Goal: Task Accomplishment & Management: Manage account settings

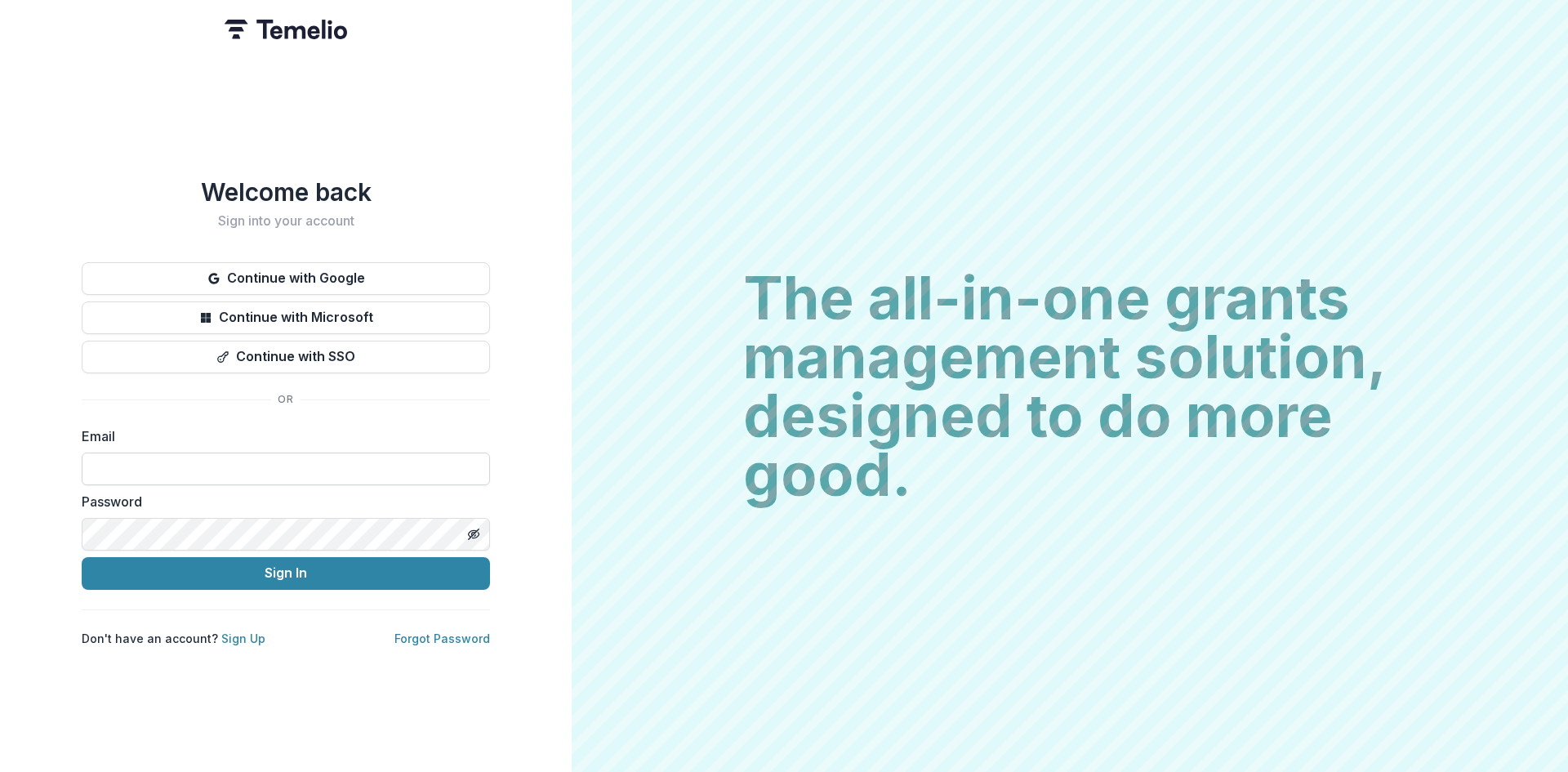
click at [282, 464] on input at bounding box center [286, 468] width 408 height 32
type input "**********"
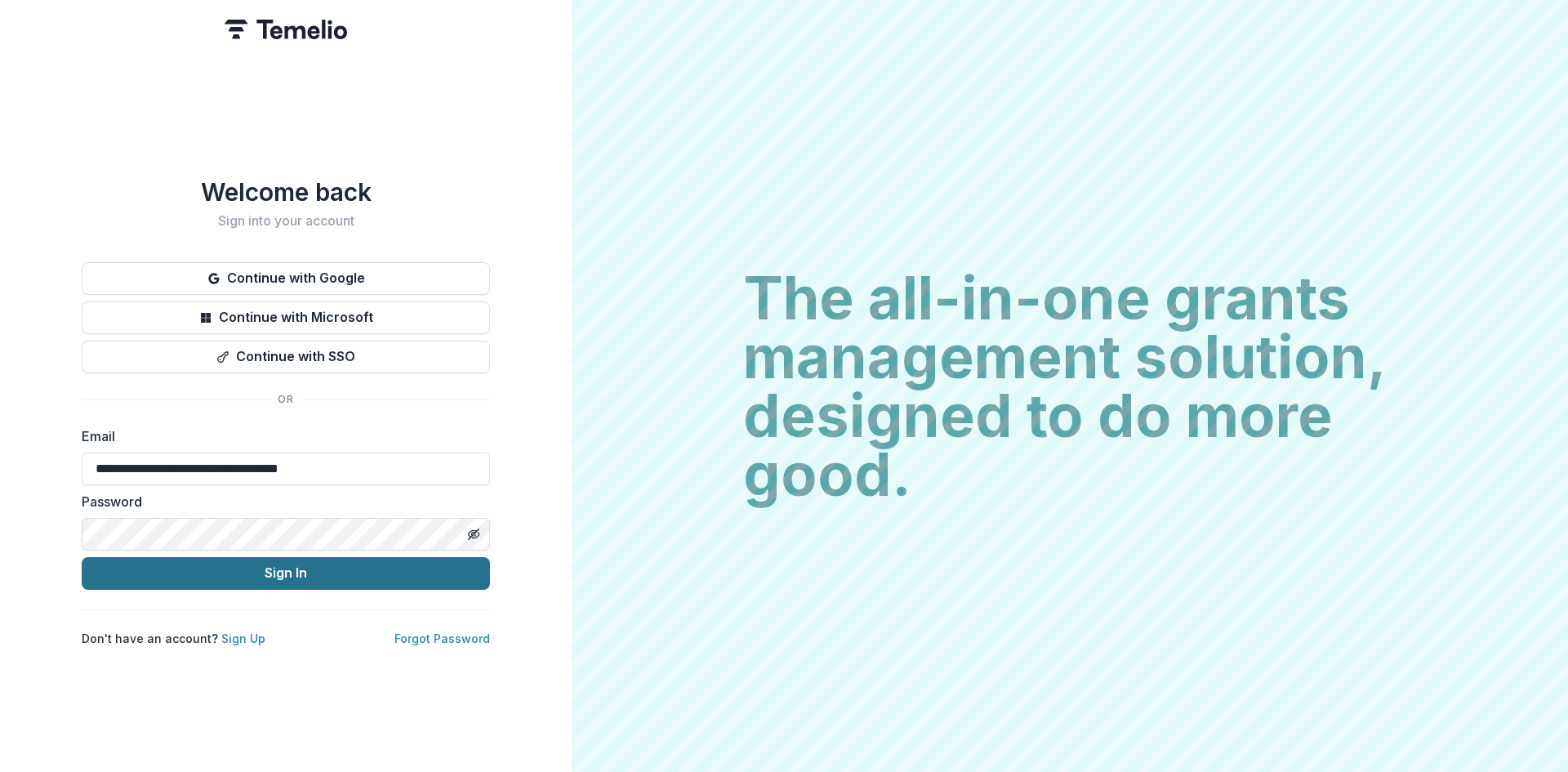
click at [288, 564] on button "Sign In" at bounding box center [286, 573] width 408 height 32
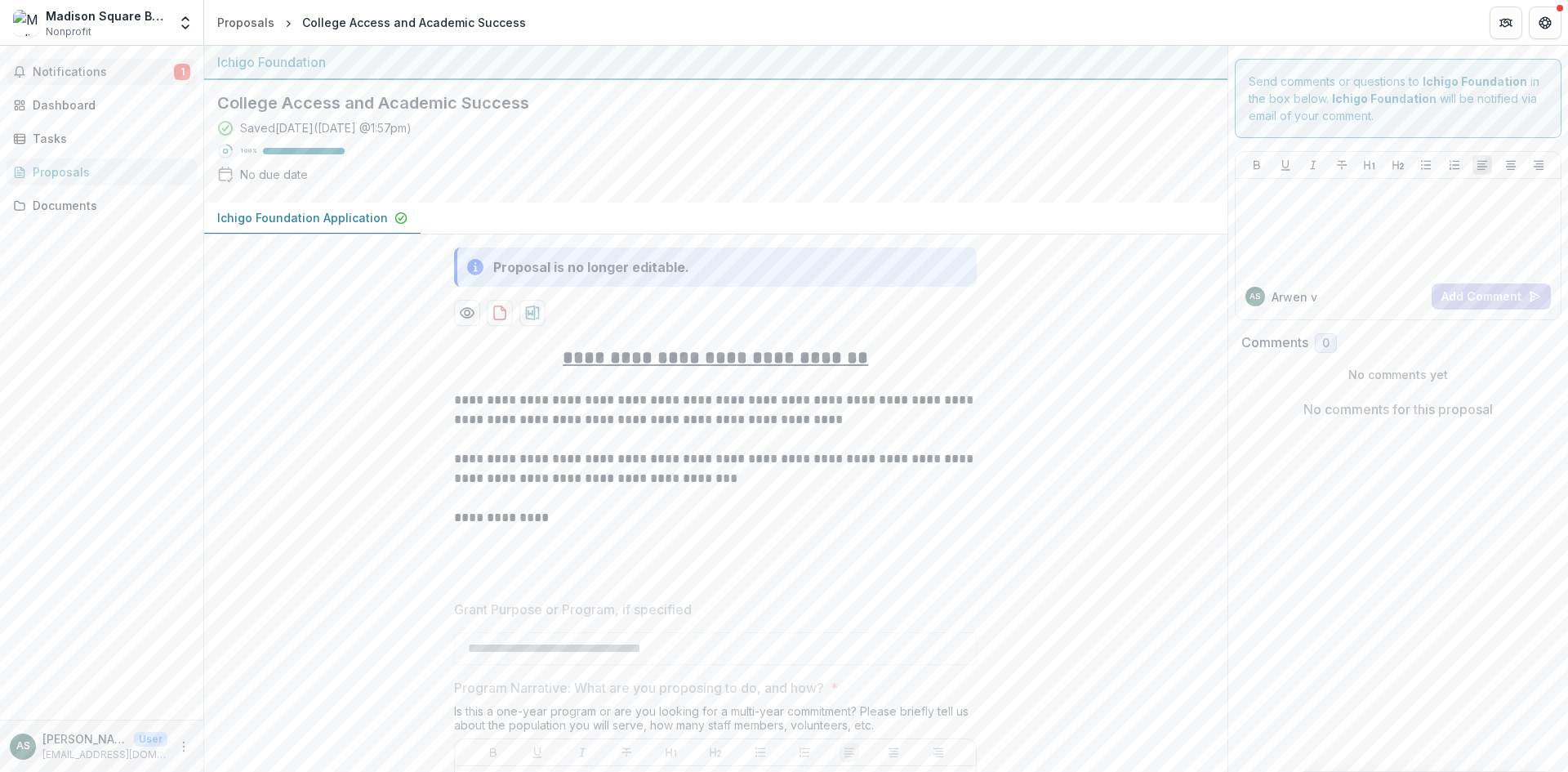
click at [114, 69] on span "Notifications" at bounding box center [103, 72] width 142 height 14
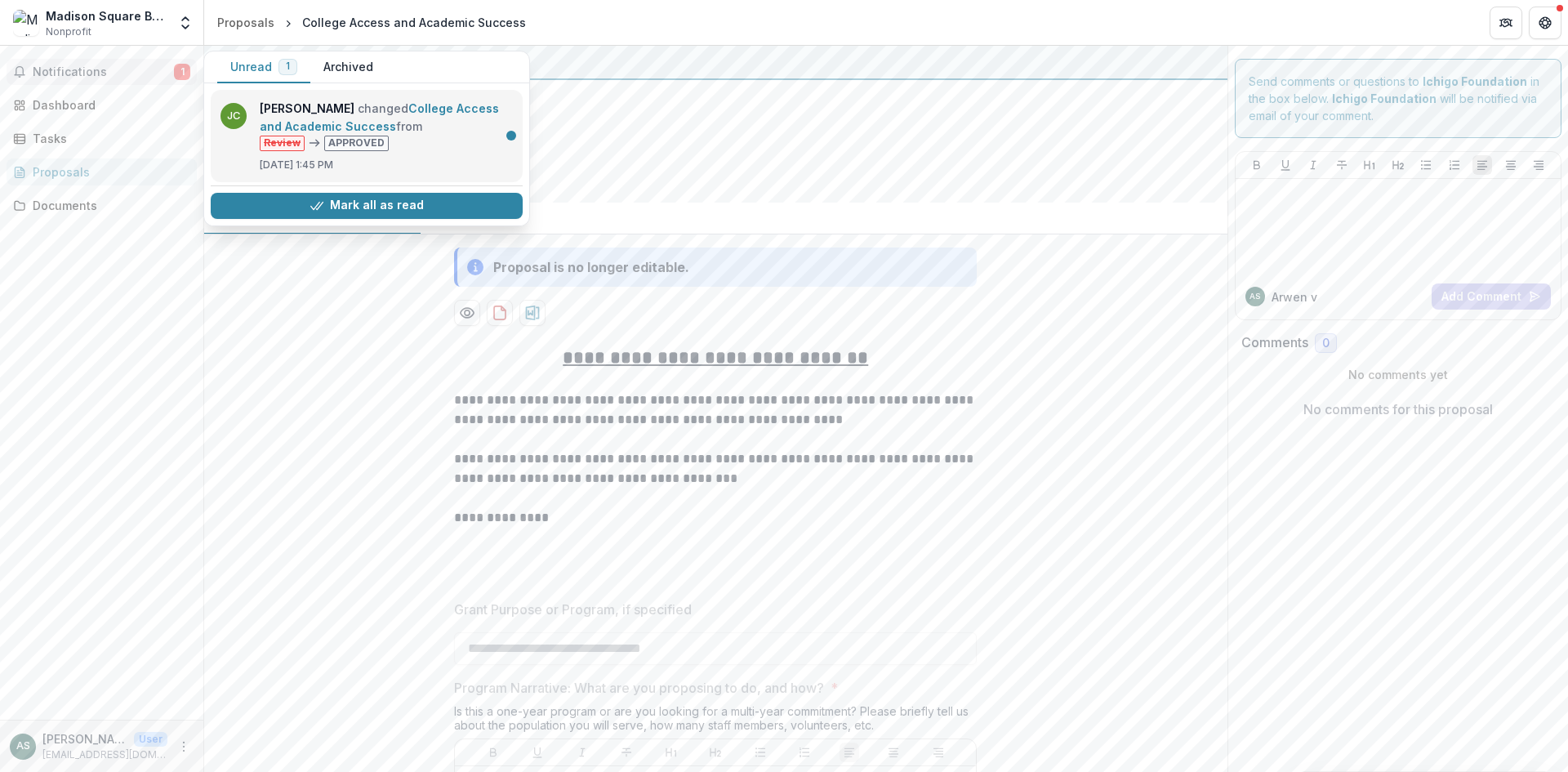
click at [326, 128] on link "College Access and Academic Success" at bounding box center [379, 117] width 239 height 32
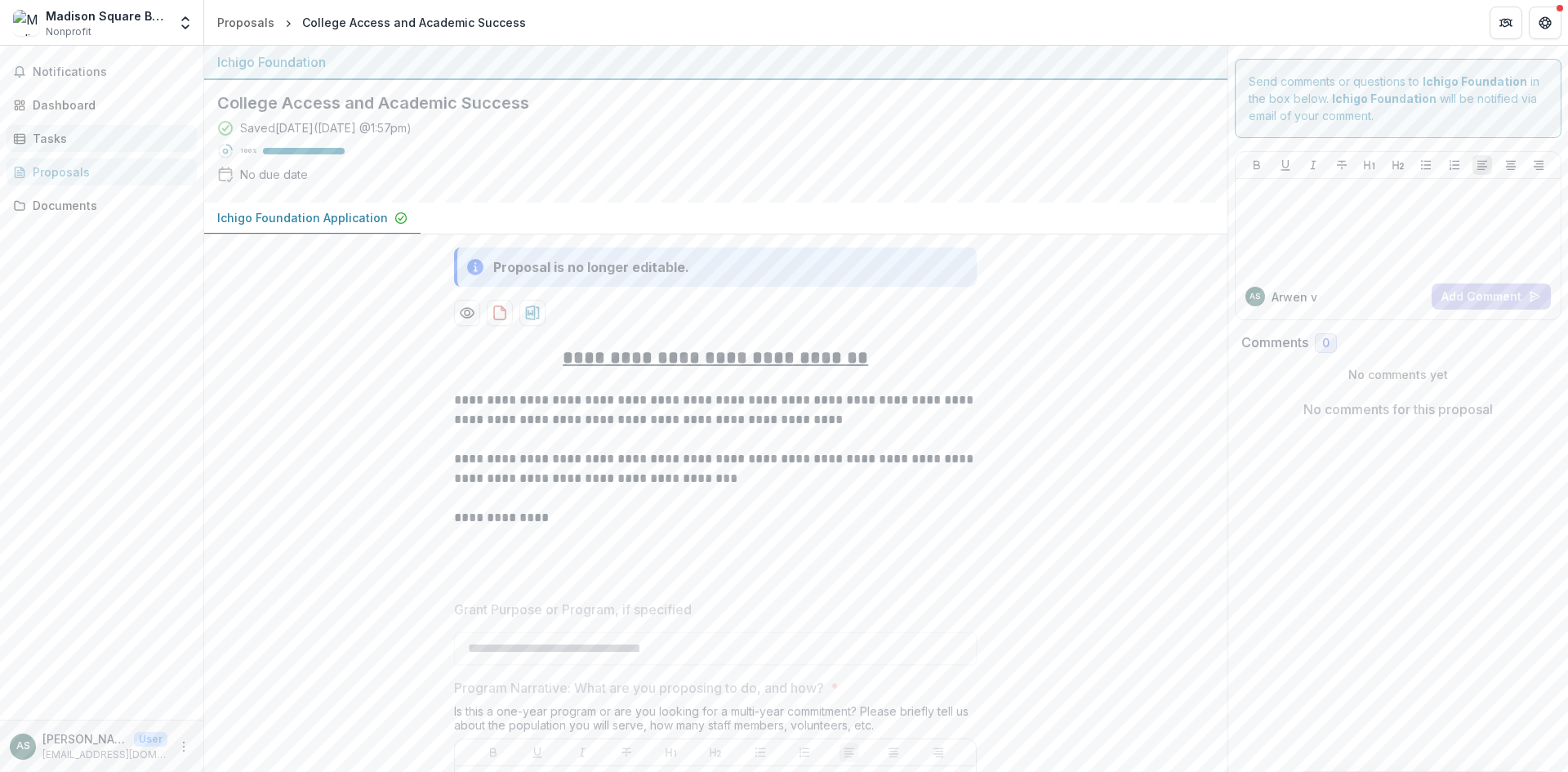
click at [85, 133] on div "Tasks" at bounding box center [107, 139] width 151 height 18
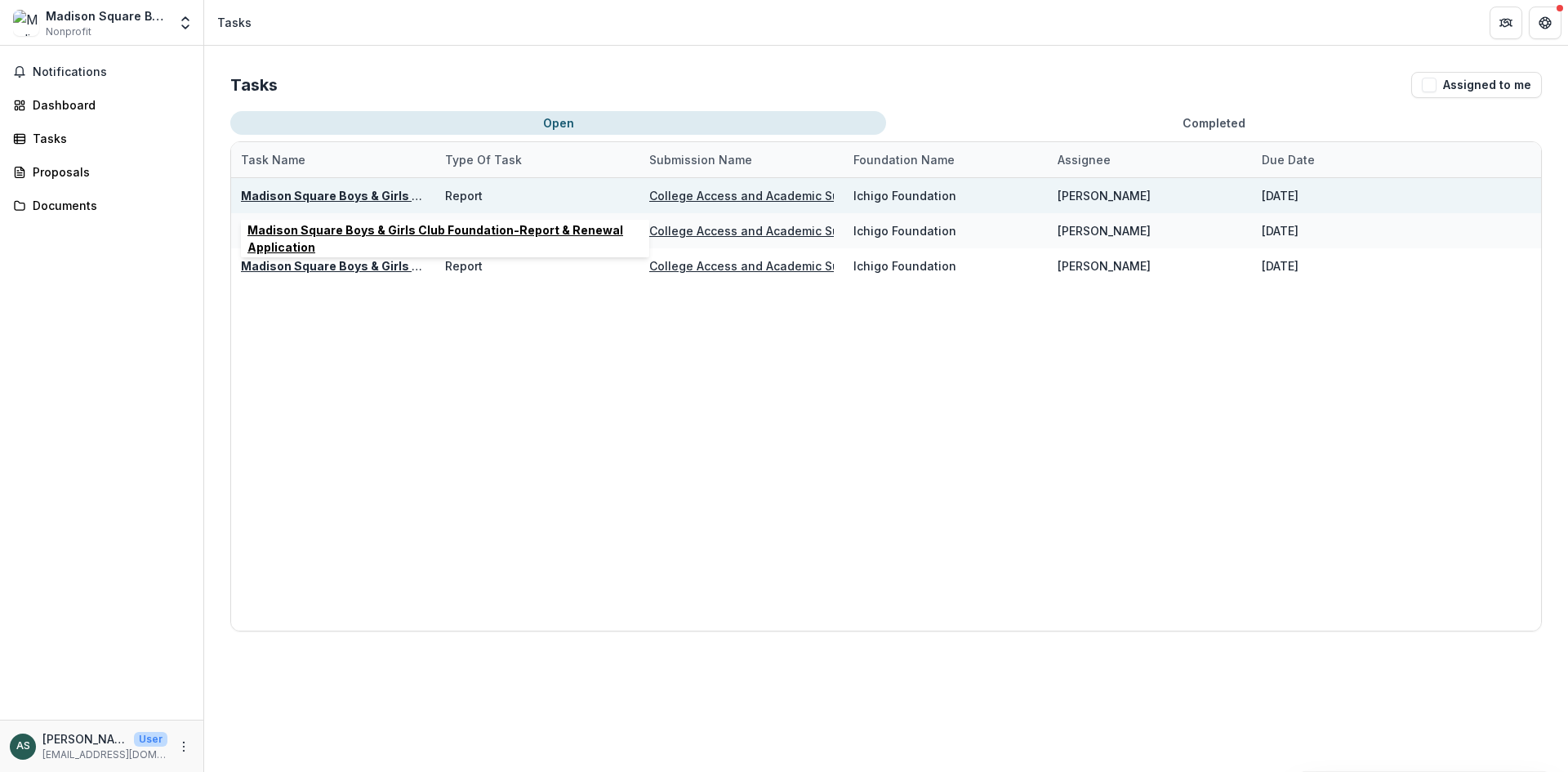
click at [272, 195] on u "Madison Square Boys & Girls Club Foundation-Report & Renewal Application" at bounding box center [464, 195] width 446 height 14
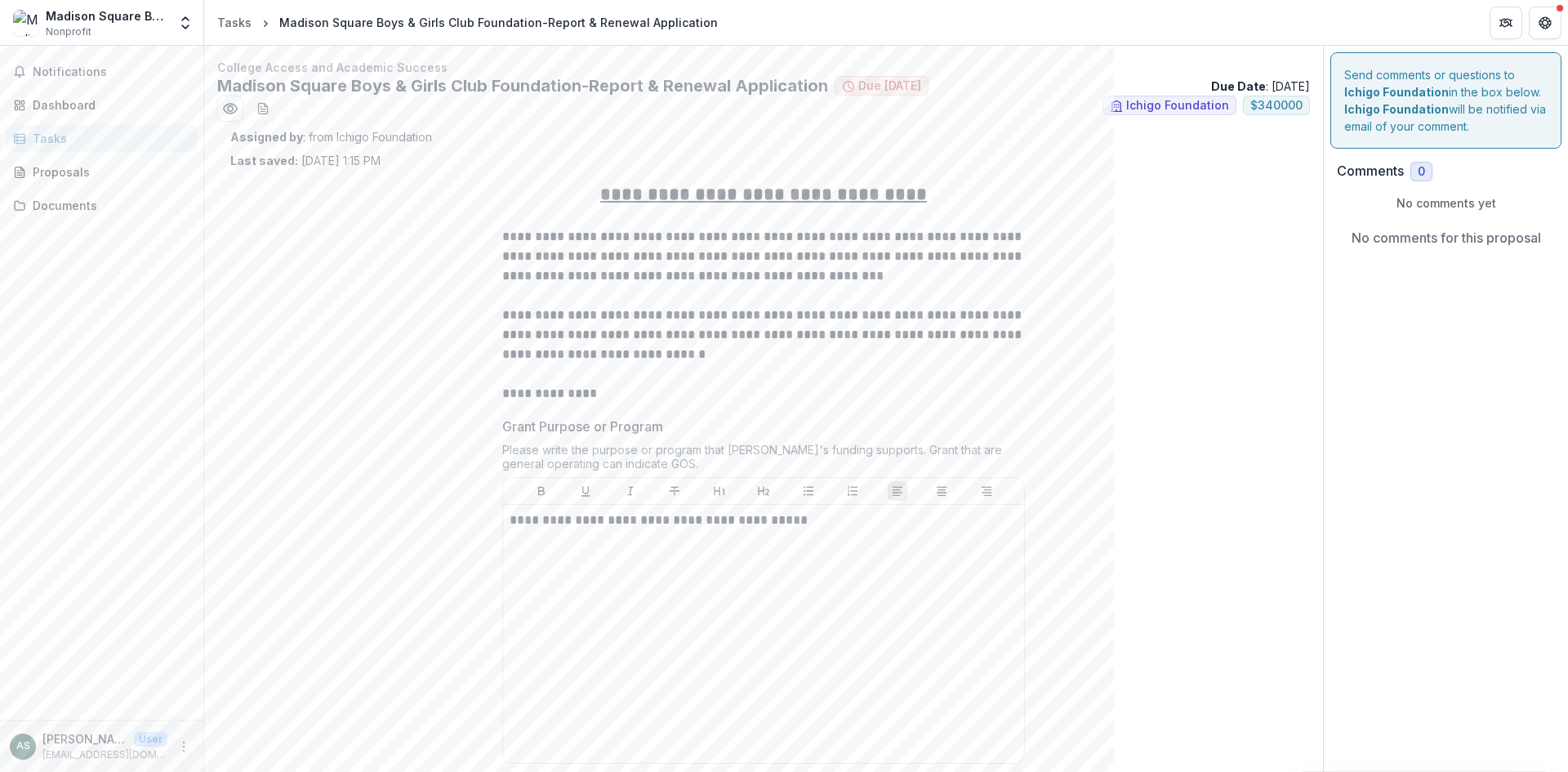
click at [152, 132] on div "Tasks" at bounding box center [107, 139] width 151 height 18
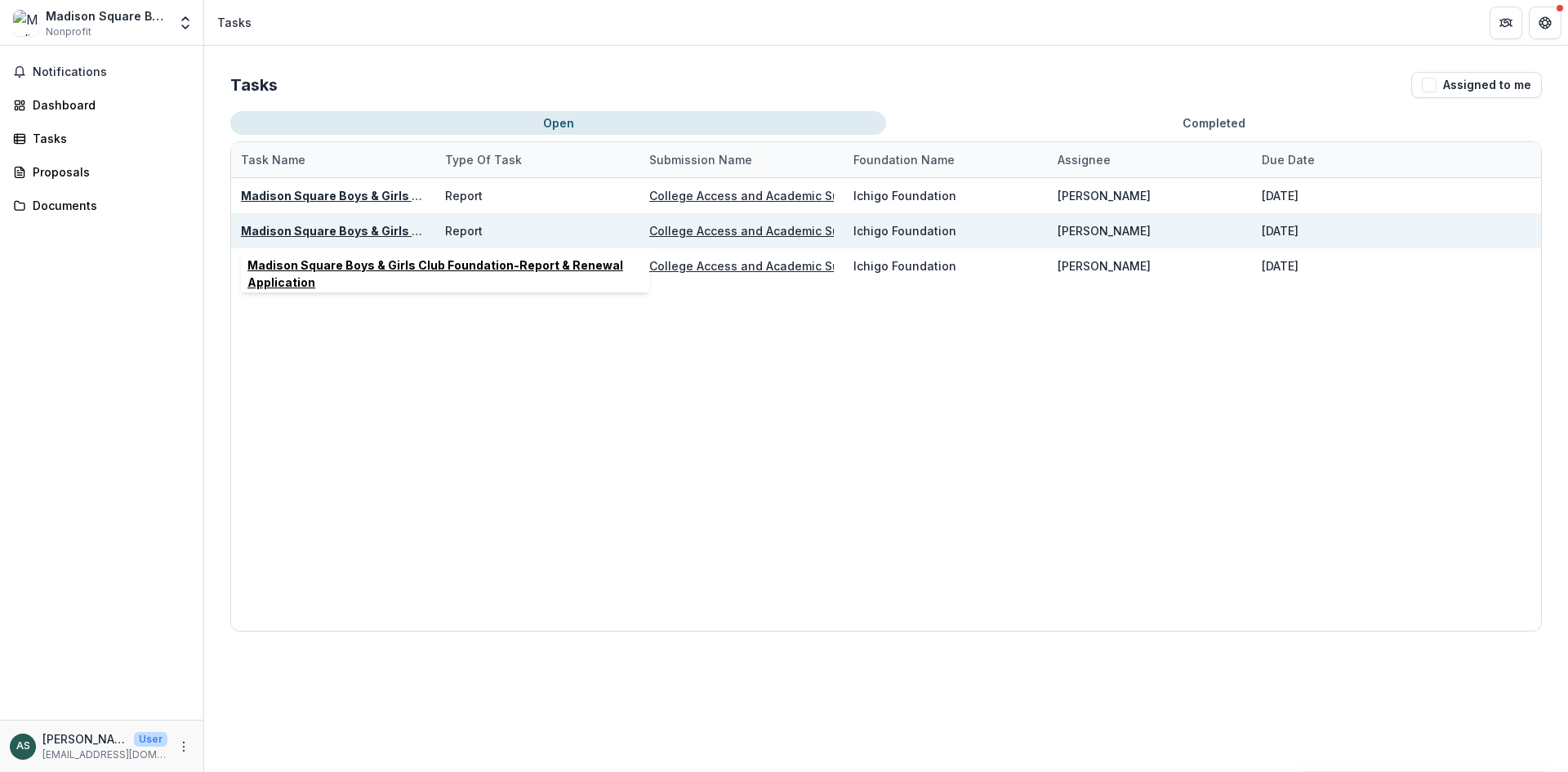
click at [312, 232] on u "Madison Square Boys & Girls Club Foundation-Report & Renewal Application" at bounding box center [464, 230] width 446 height 14
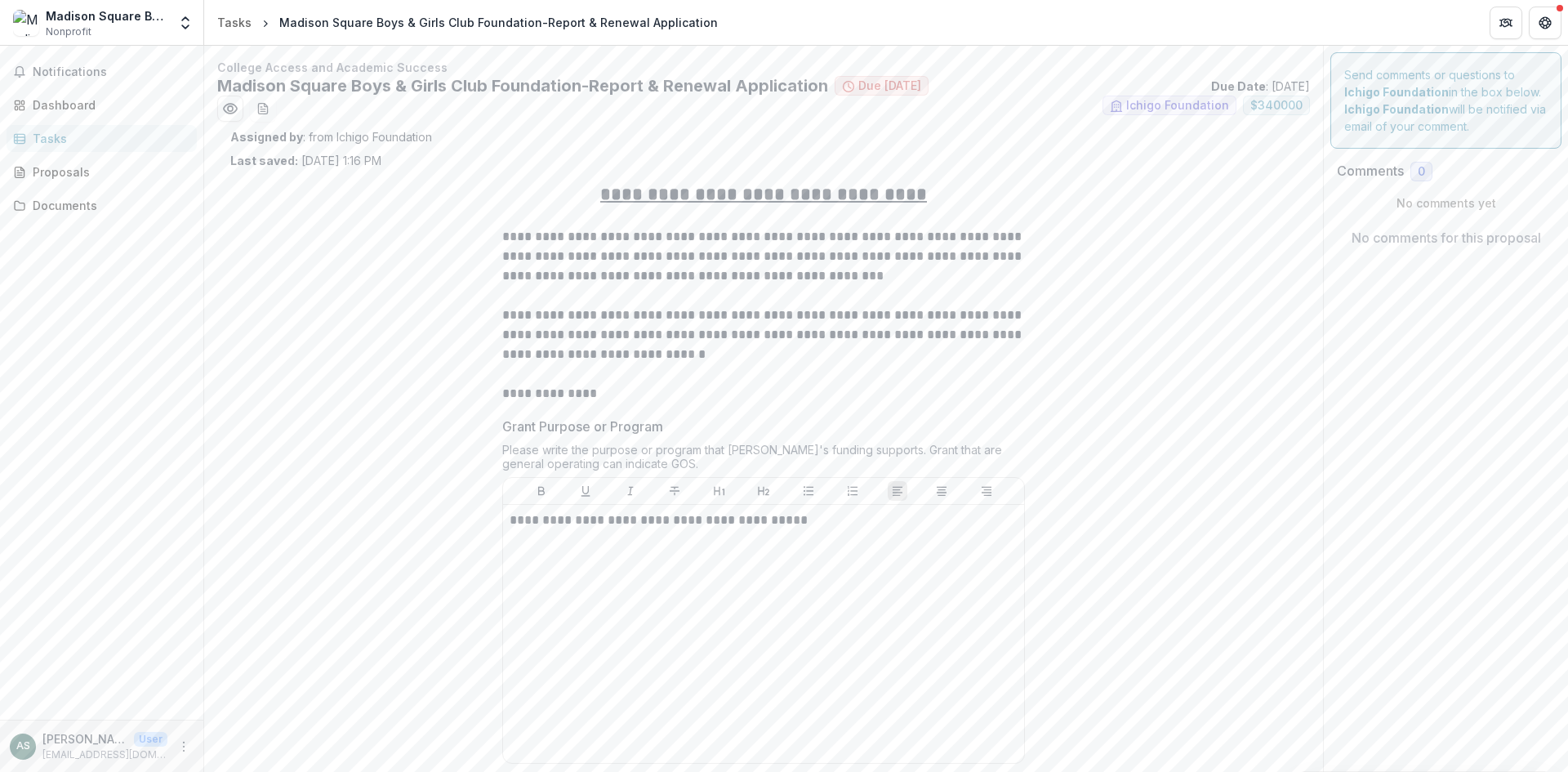
click at [69, 137] on div "Tasks" at bounding box center [107, 139] width 151 height 18
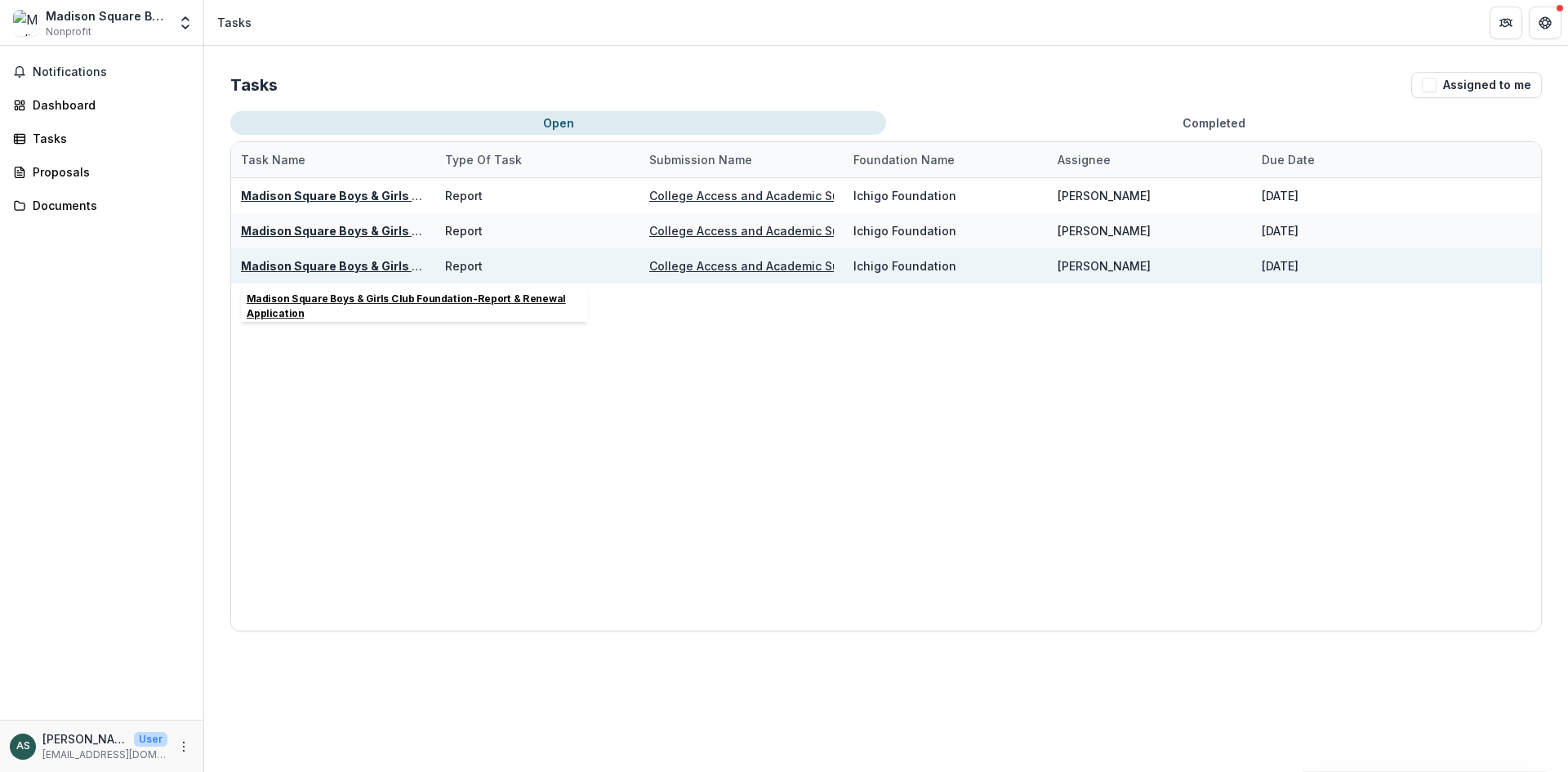
click at [309, 264] on u "Madison Square Boys & Girls Club Foundation-Report & Renewal Application" at bounding box center [464, 265] width 446 height 14
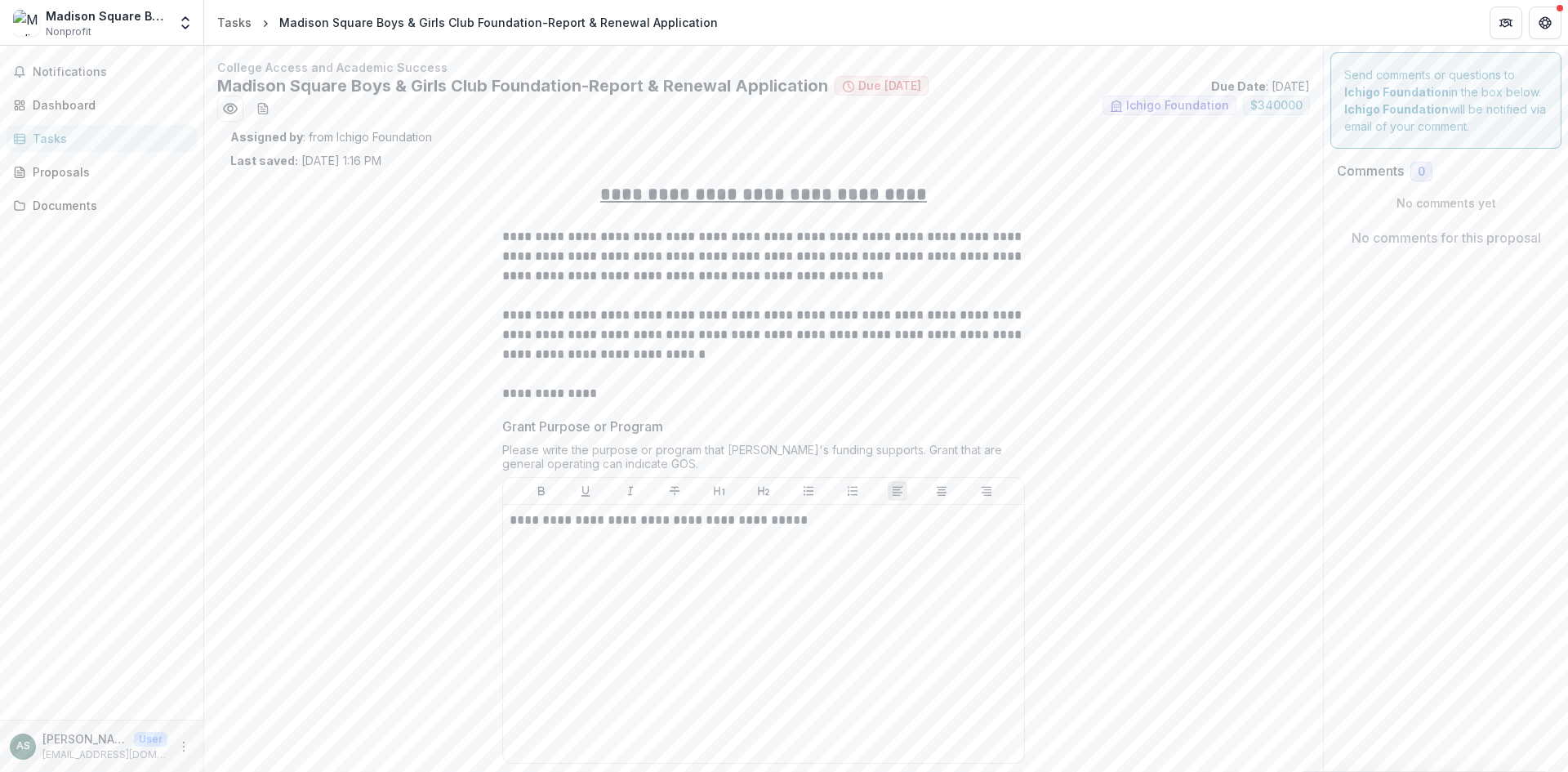
click at [83, 141] on div "Tasks" at bounding box center [107, 139] width 151 height 18
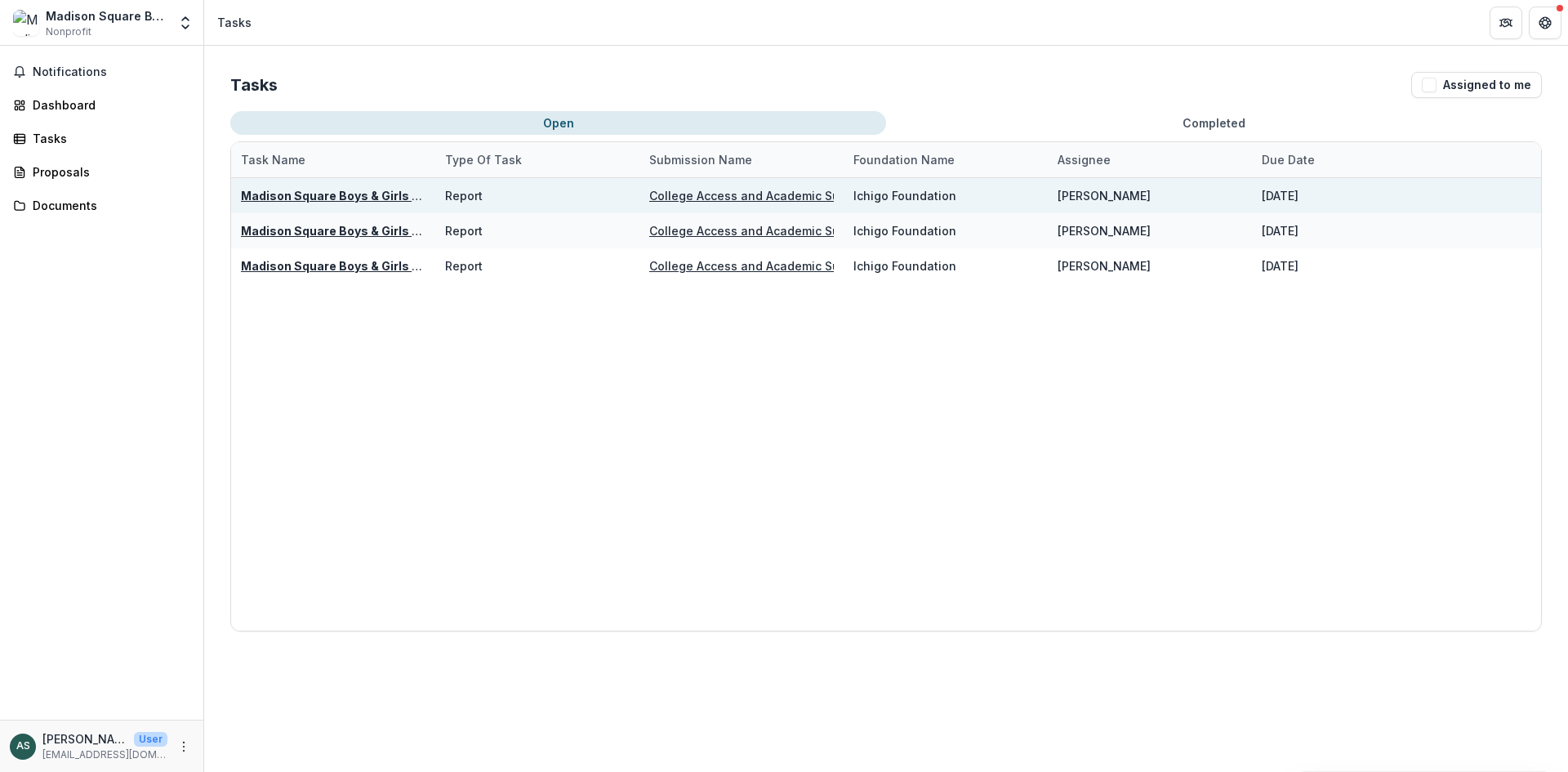
click at [262, 198] on u "Madison Square Boys & Girls Club Foundation-Report & Renewal Application" at bounding box center [464, 195] width 446 height 14
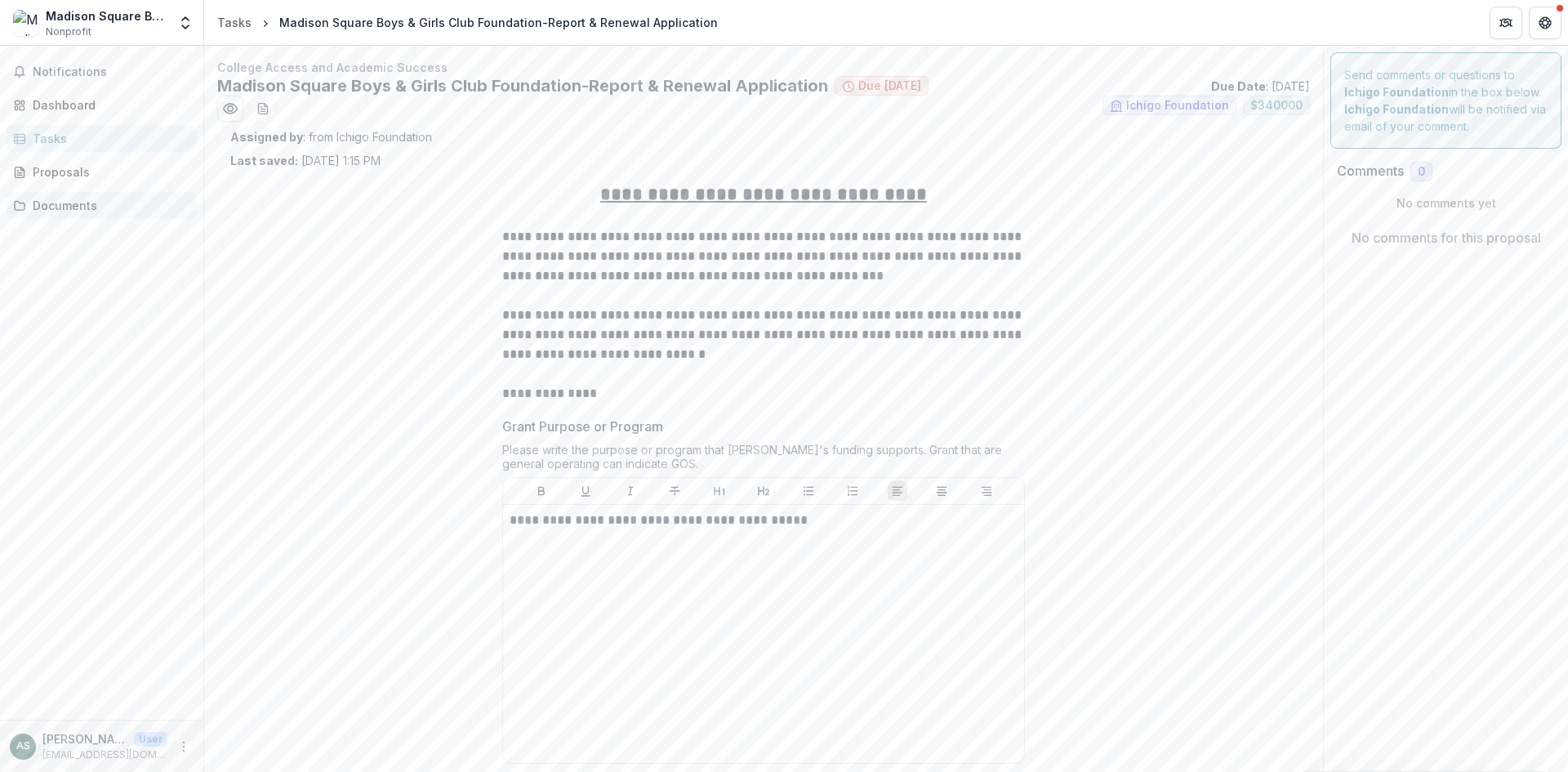
click at [77, 201] on div "Documents" at bounding box center [107, 206] width 151 height 18
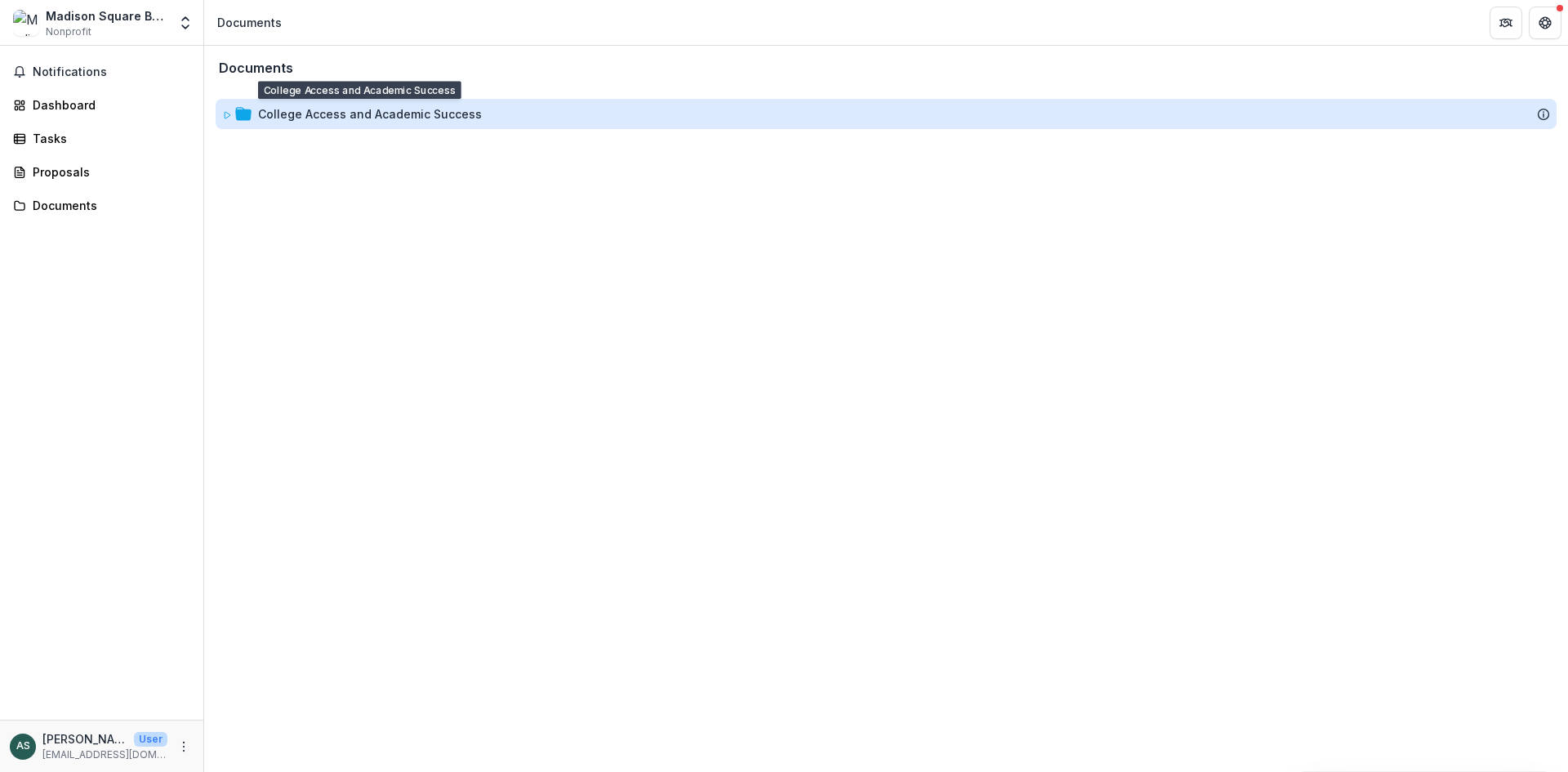
click at [274, 107] on div "College Access and Academic Success" at bounding box center [369, 114] width 224 height 18
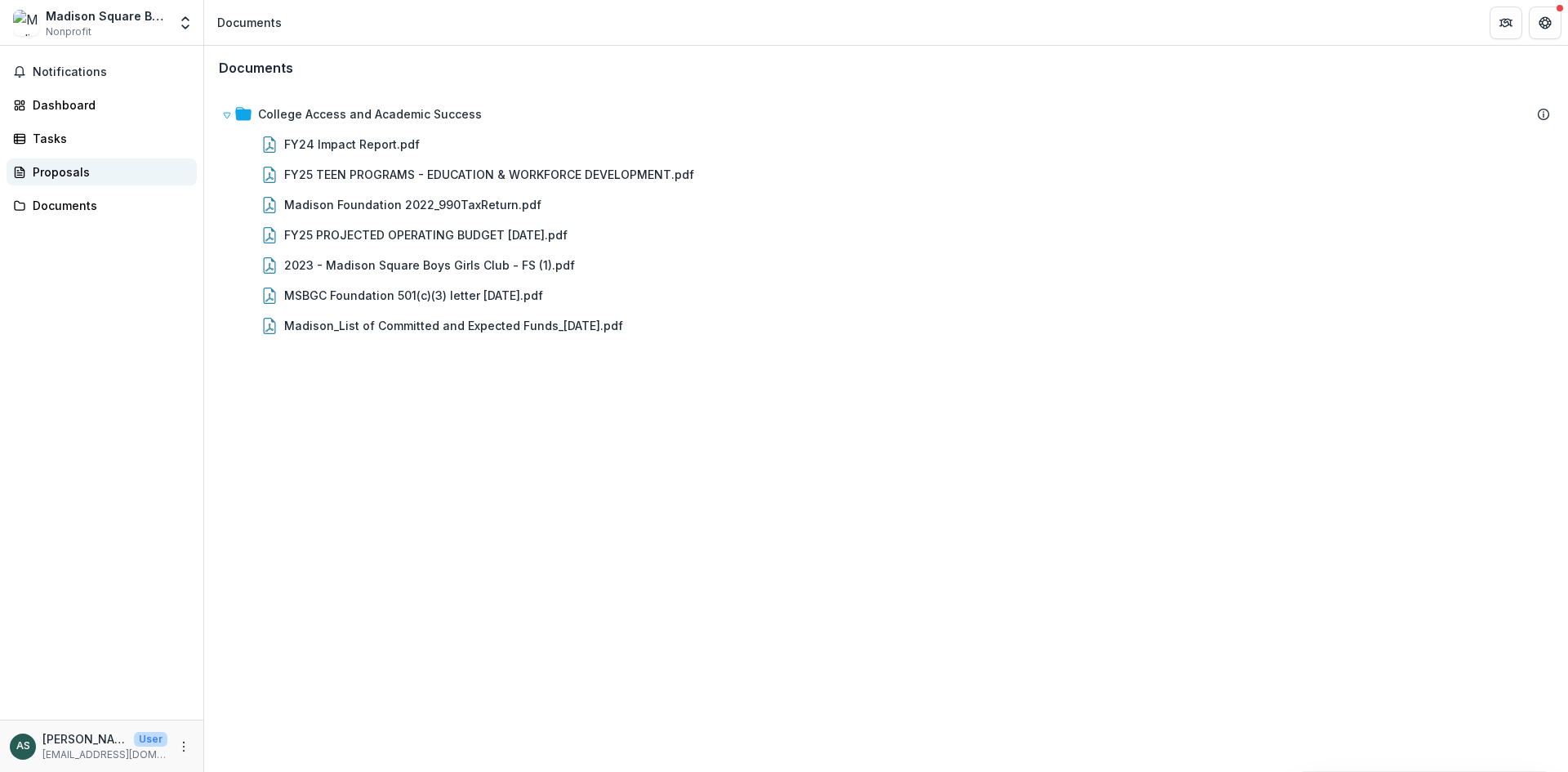
click at [98, 161] on link "Proposals" at bounding box center [102, 172] width 190 height 27
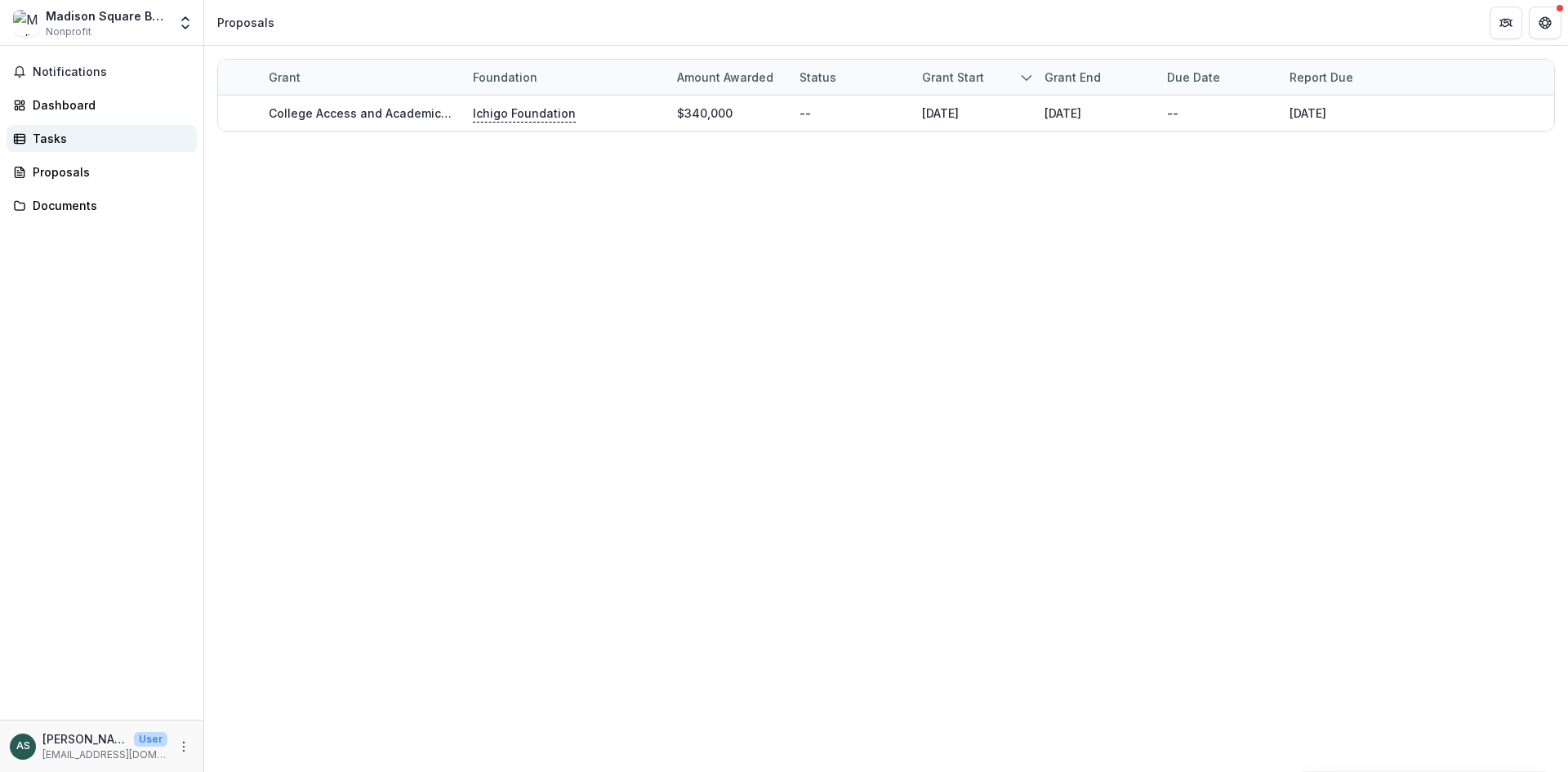
click at [87, 140] on div "Tasks" at bounding box center [107, 139] width 151 height 18
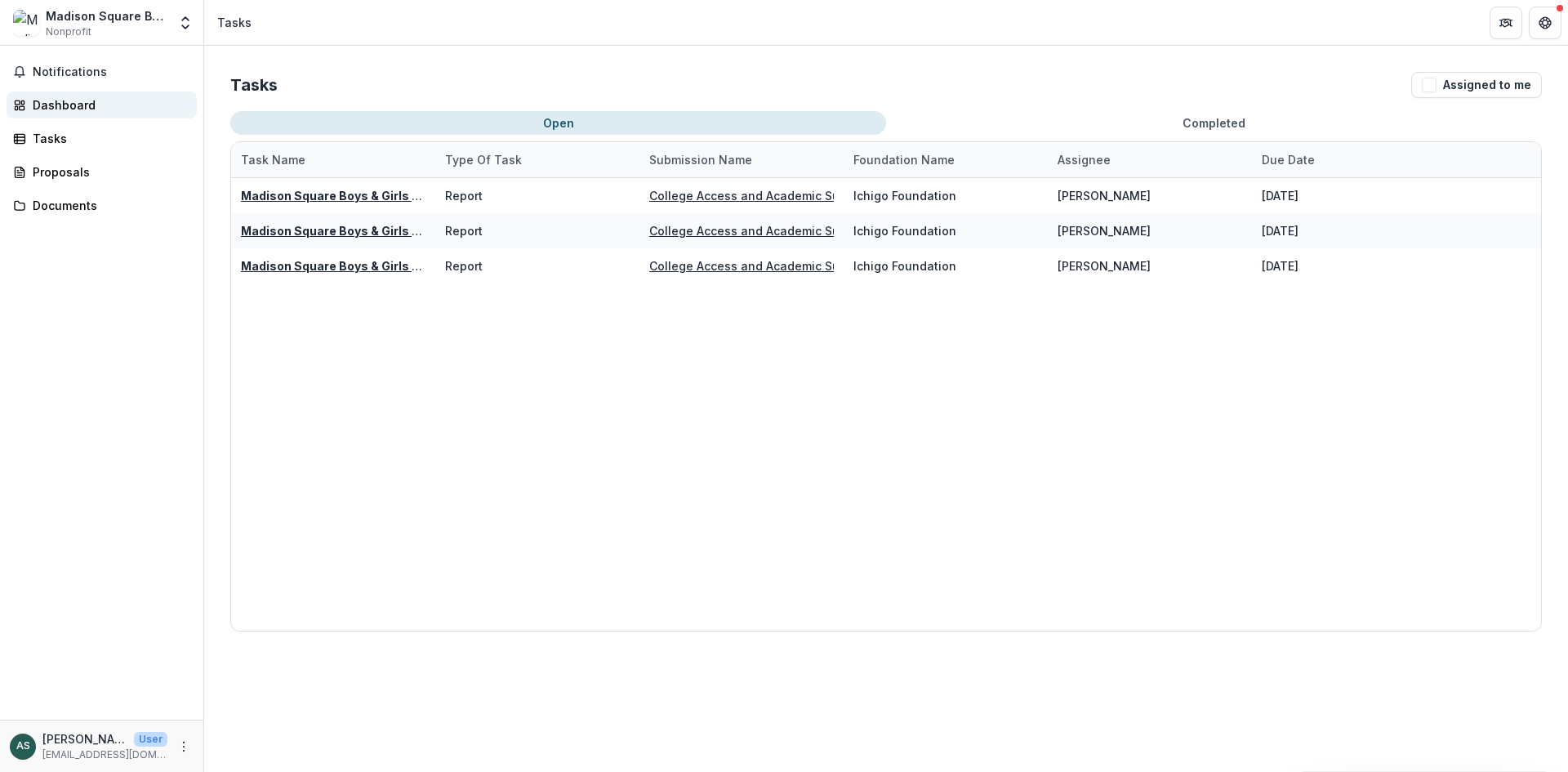
click at [88, 101] on div "Dashboard" at bounding box center [107, 105] width 151 height 18
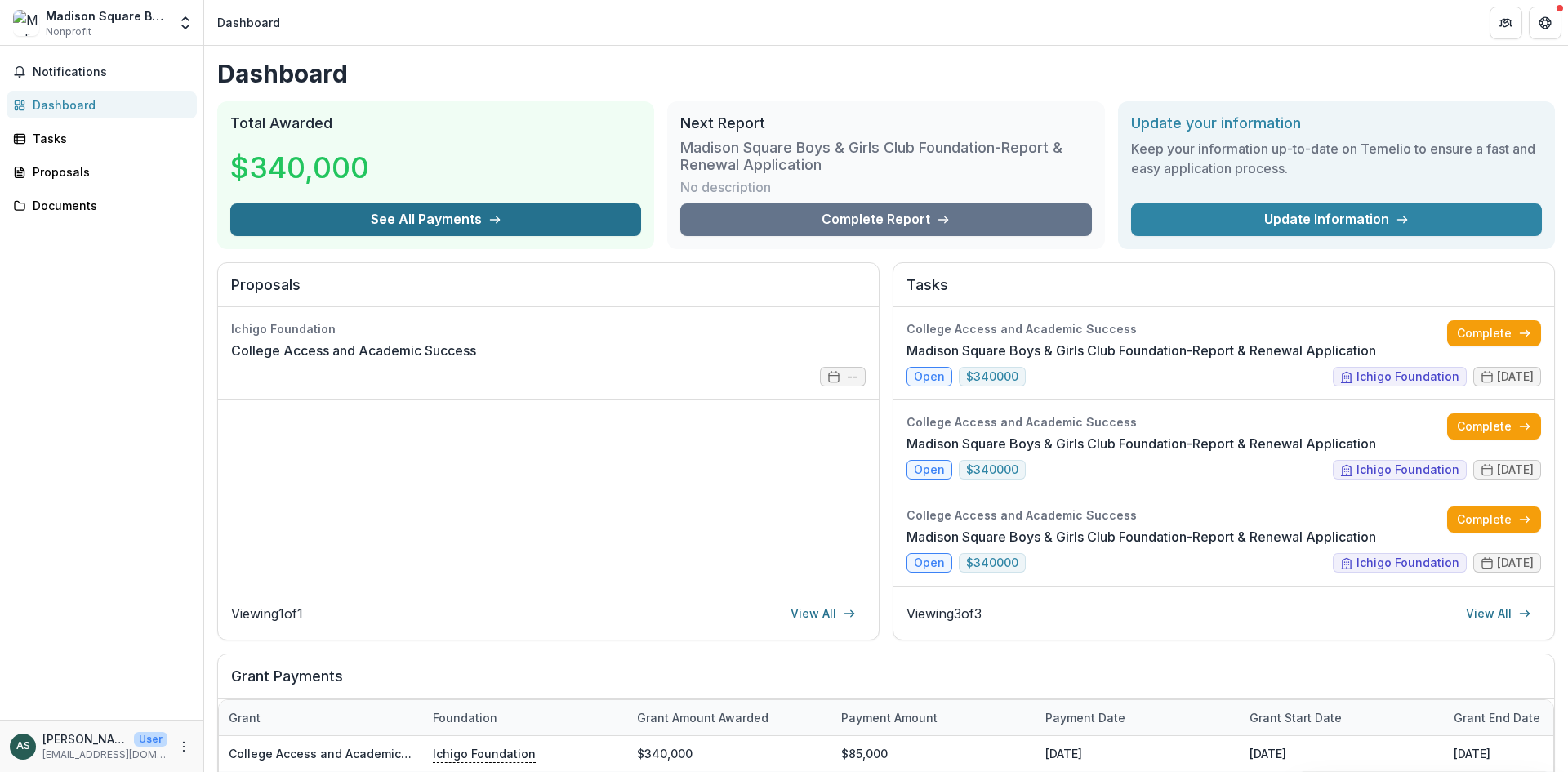
click at [531, 224] on button "See All Payments" at bounding box center [435, 219] width 411 height 32
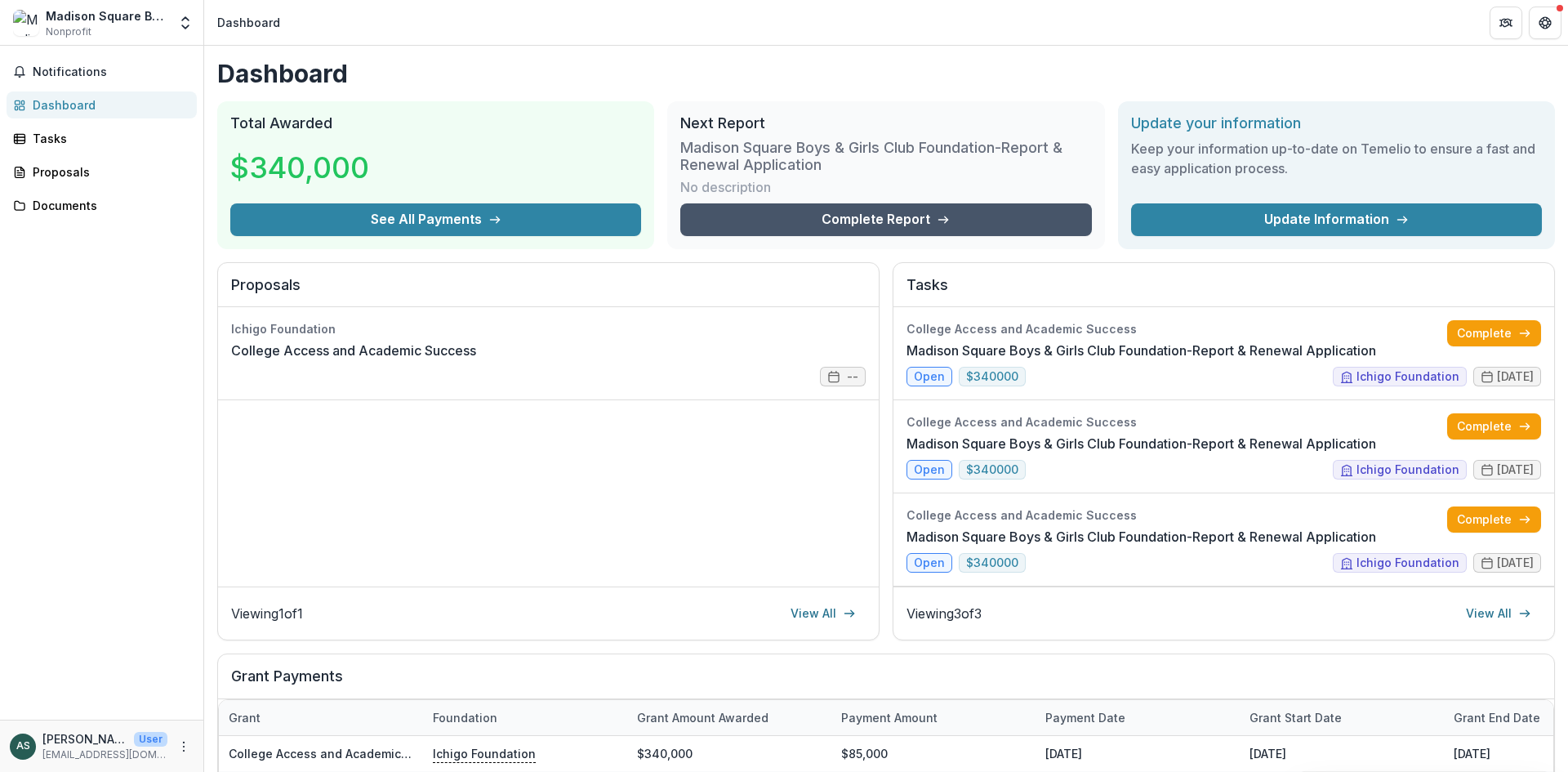
click at [842, 218] on link "Complete Report" at bounding box center [886, 219] width 411 height 32
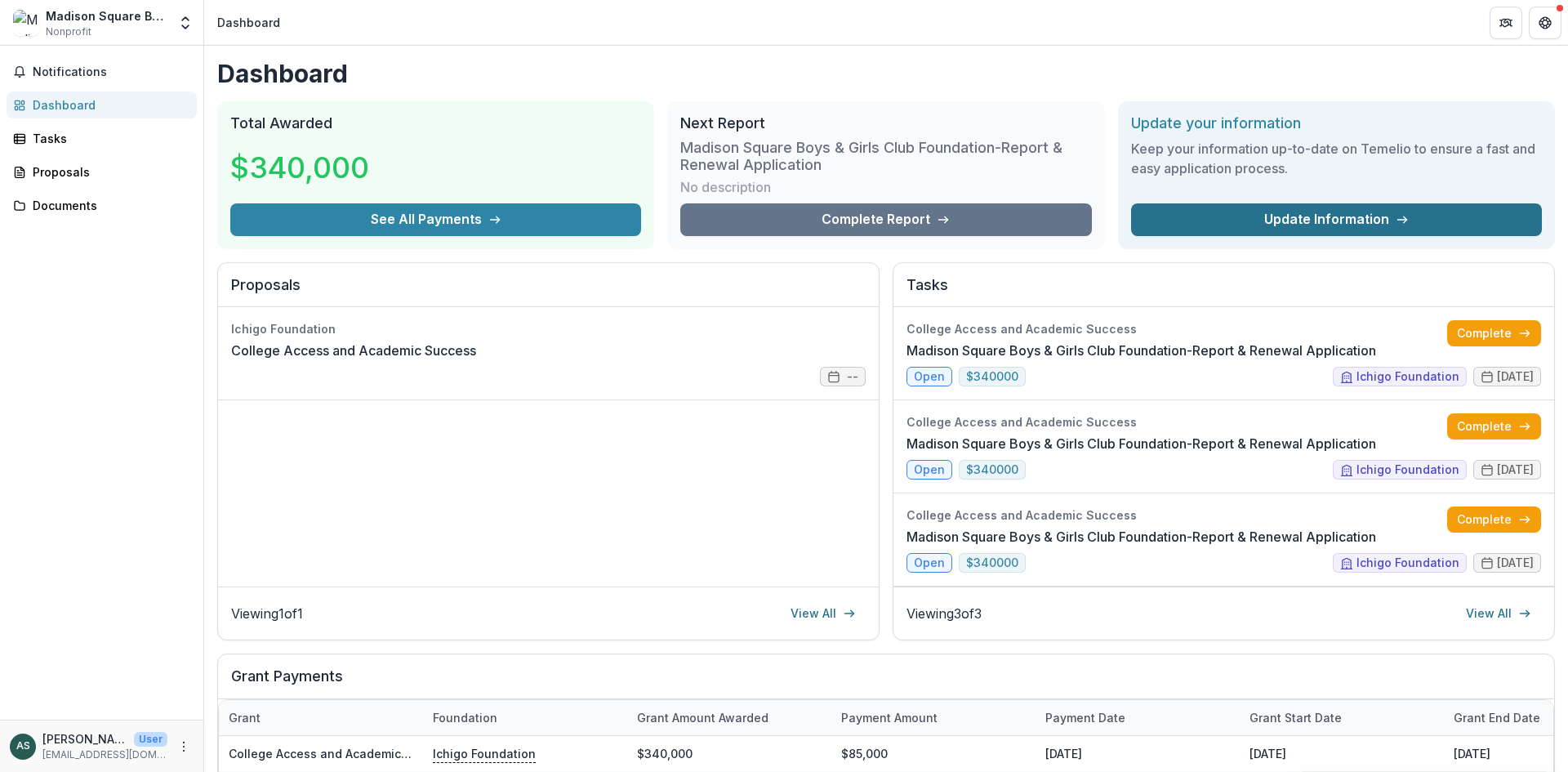
click at [1250, 218] on link "Update Information" at bounding box center [1337, 219] width 411 height 32
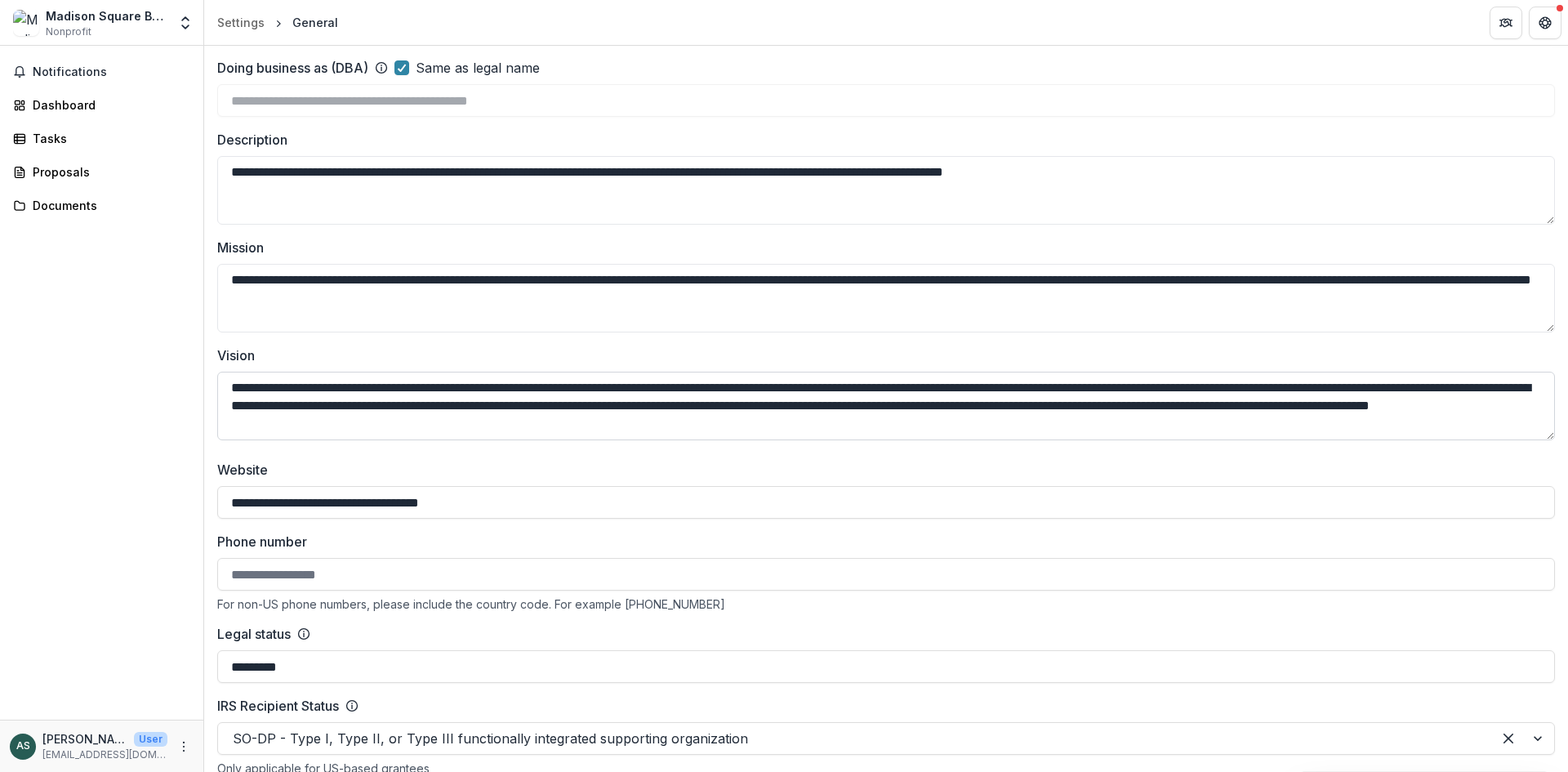
scroll to position [245, 0]
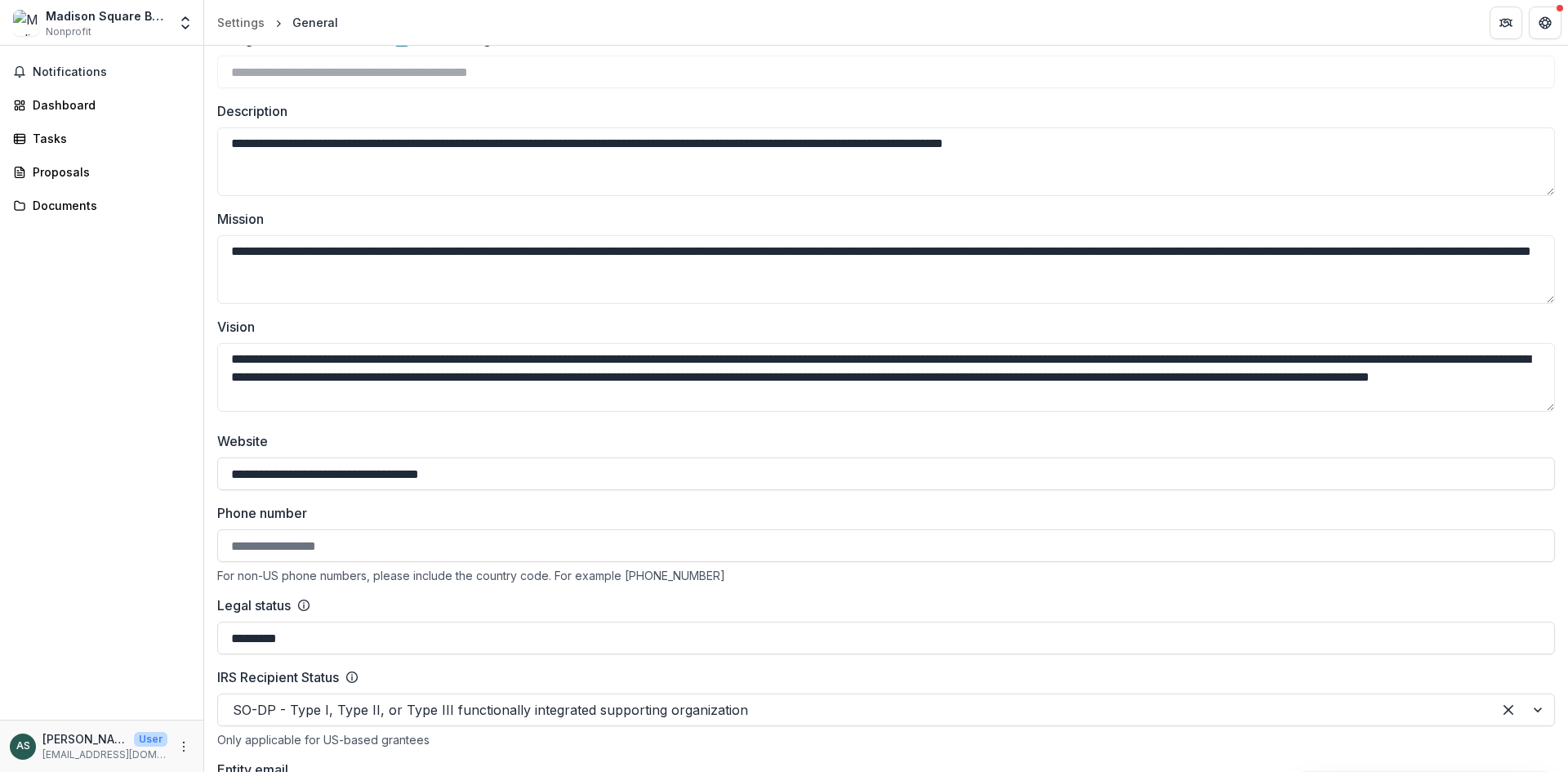
click at [352, 539] on input "Phone number" at bounding box center [887, 545] width 1338 height 32
type input "*"
type input "**********"
click at [1519, 737] on button "Save Changes" at bounding box center [1496, 746] width 104 height 26
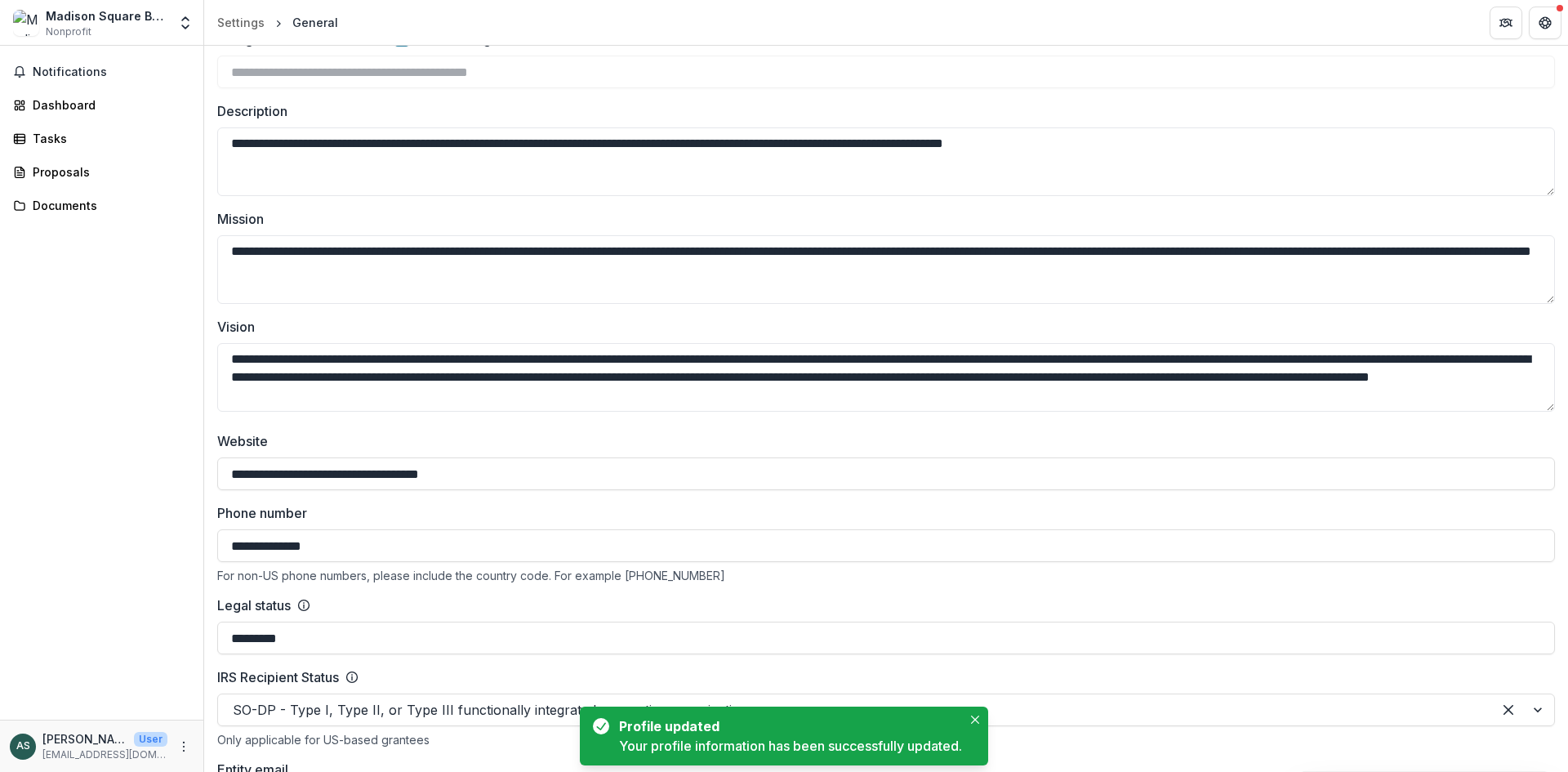
scroll to position [0, 0]
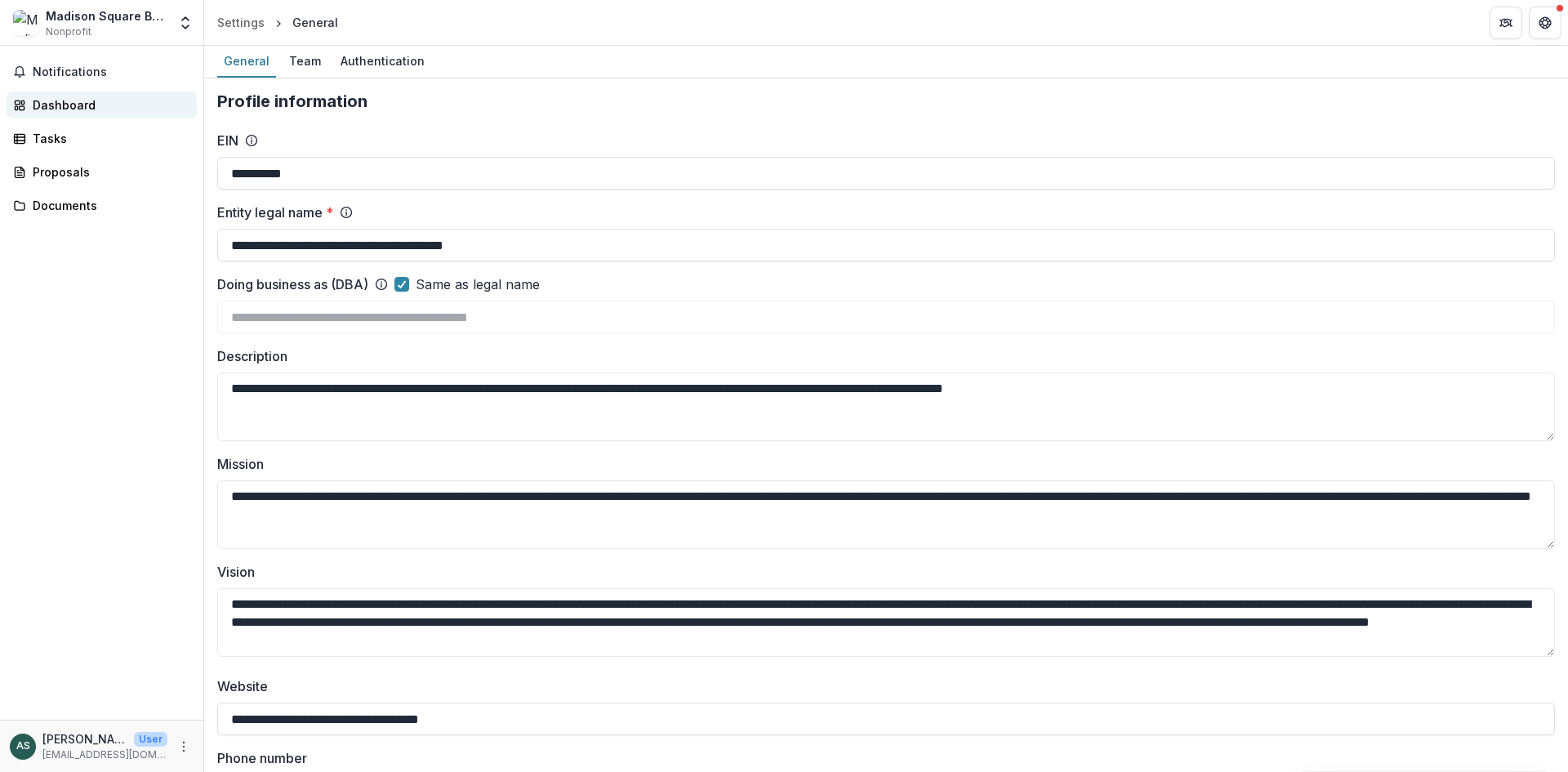
click at [72, 112] on div "Dashboard" at bounding box center [107, 105] width 151 height 18
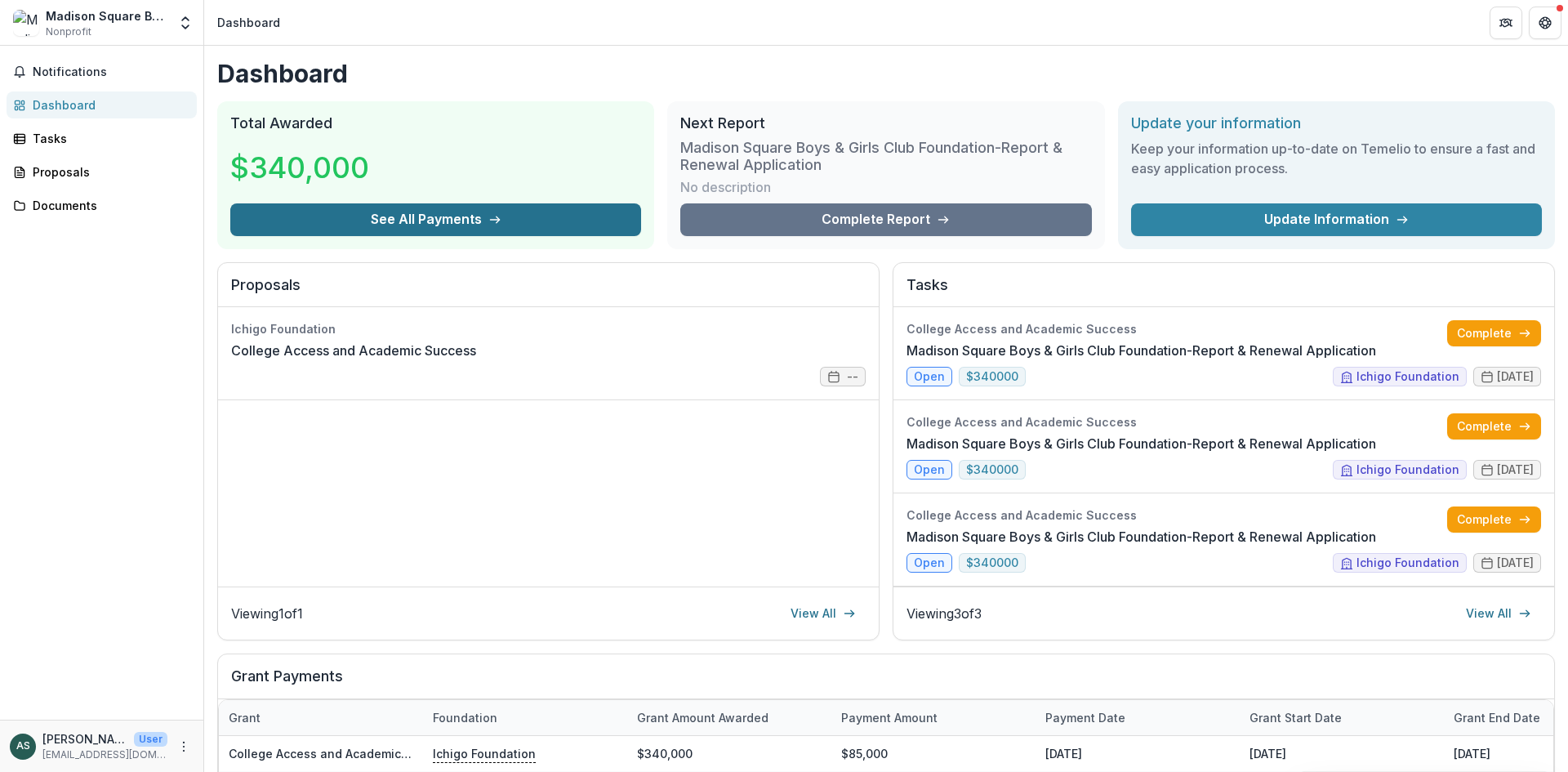
click at [384, 223] on button "See All Payments" at bounding box center [435, 219] width 411 height 32
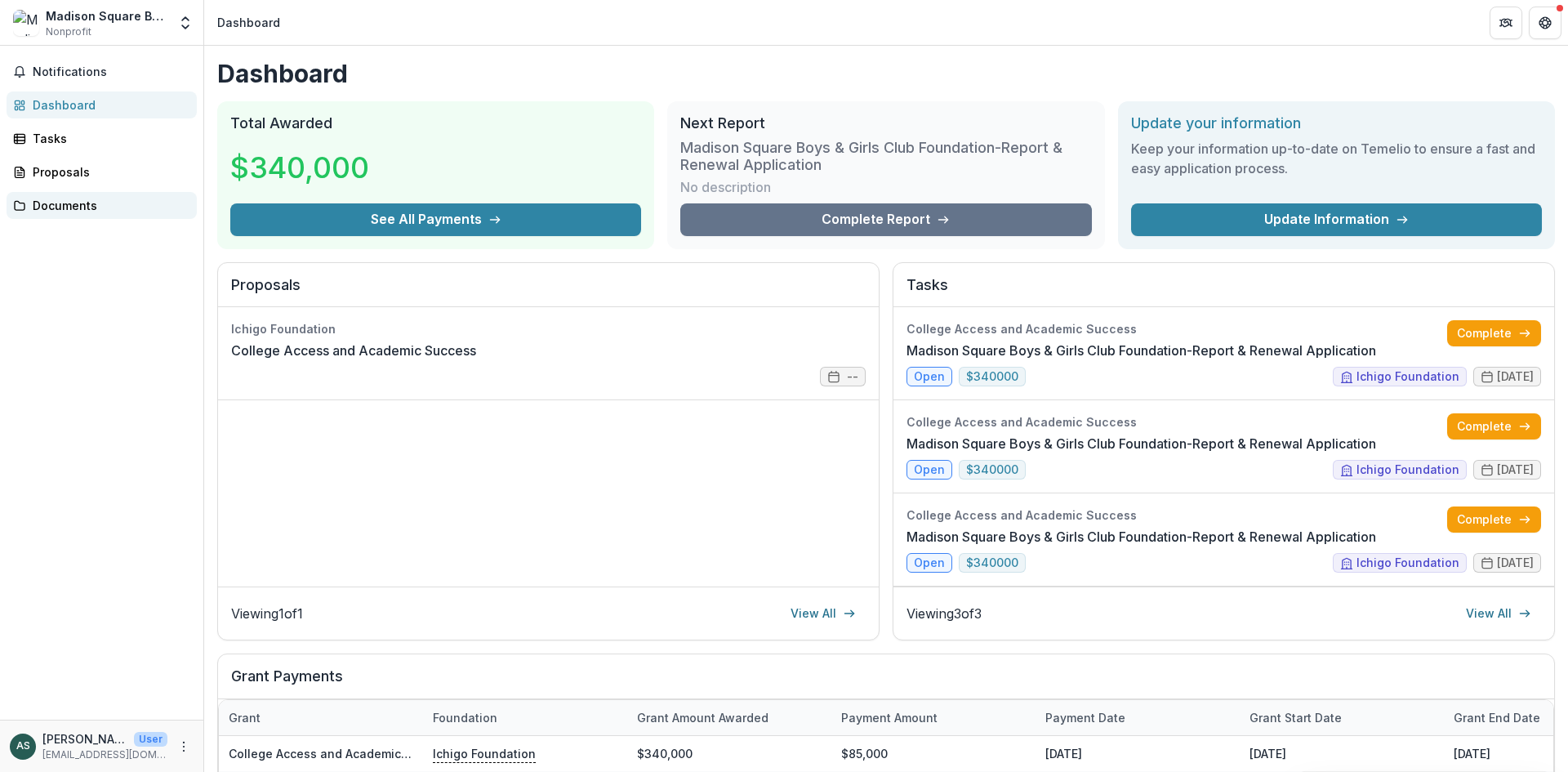
click at [112, 205] on div "Documents" at bounding box center [107, 206] width 151 height 18
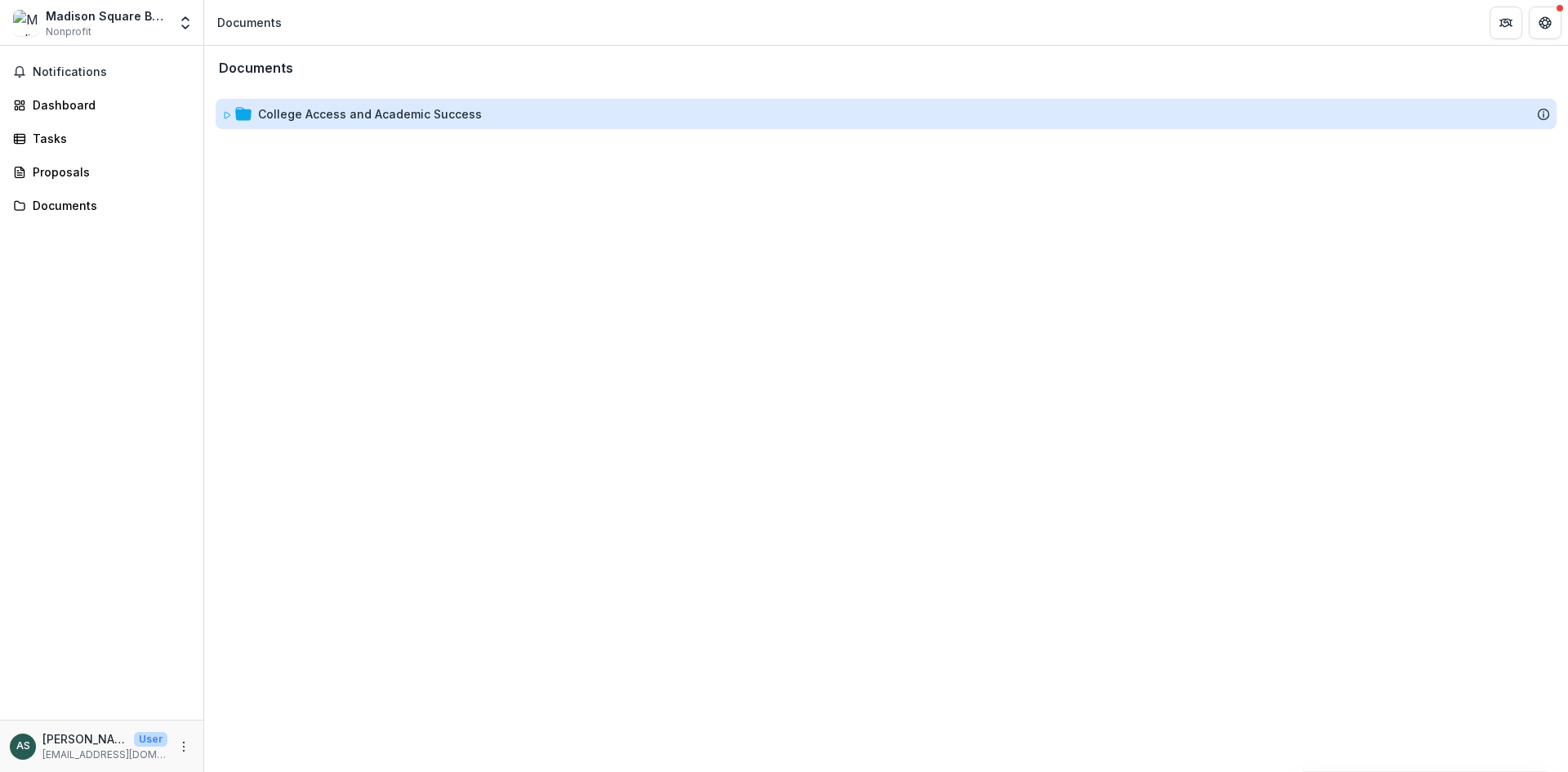
click at [315, 106] on div "College Access and Academic Success" at bounding box center [369, 114] width 224 height 18
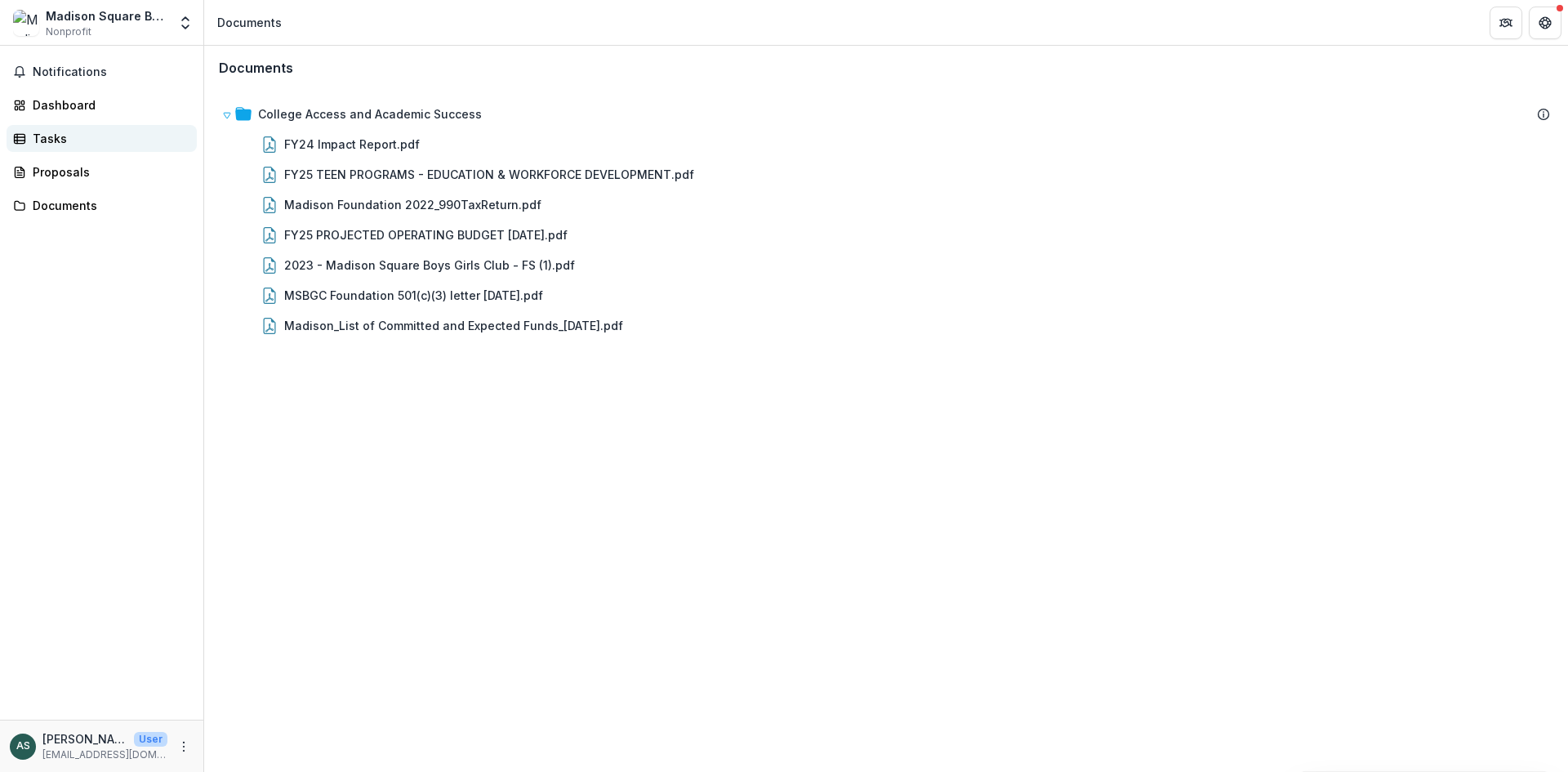
click at [106, 139] on div "Tasks" at bounding box center [107, 139] width 151 height 18
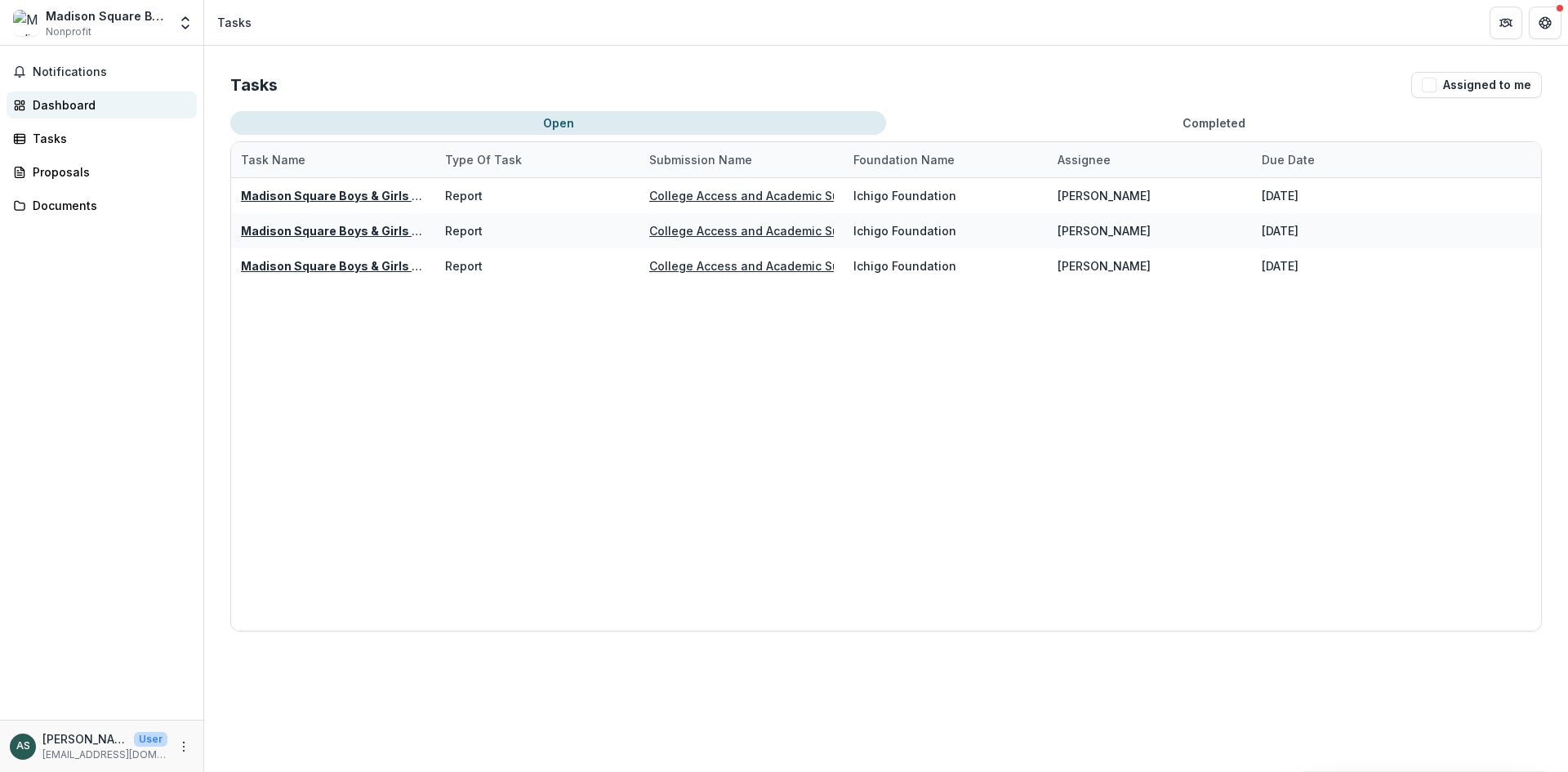
click at [72, 102] on div "Dashboard" at bounding box center [107, 105] width 151 height 18
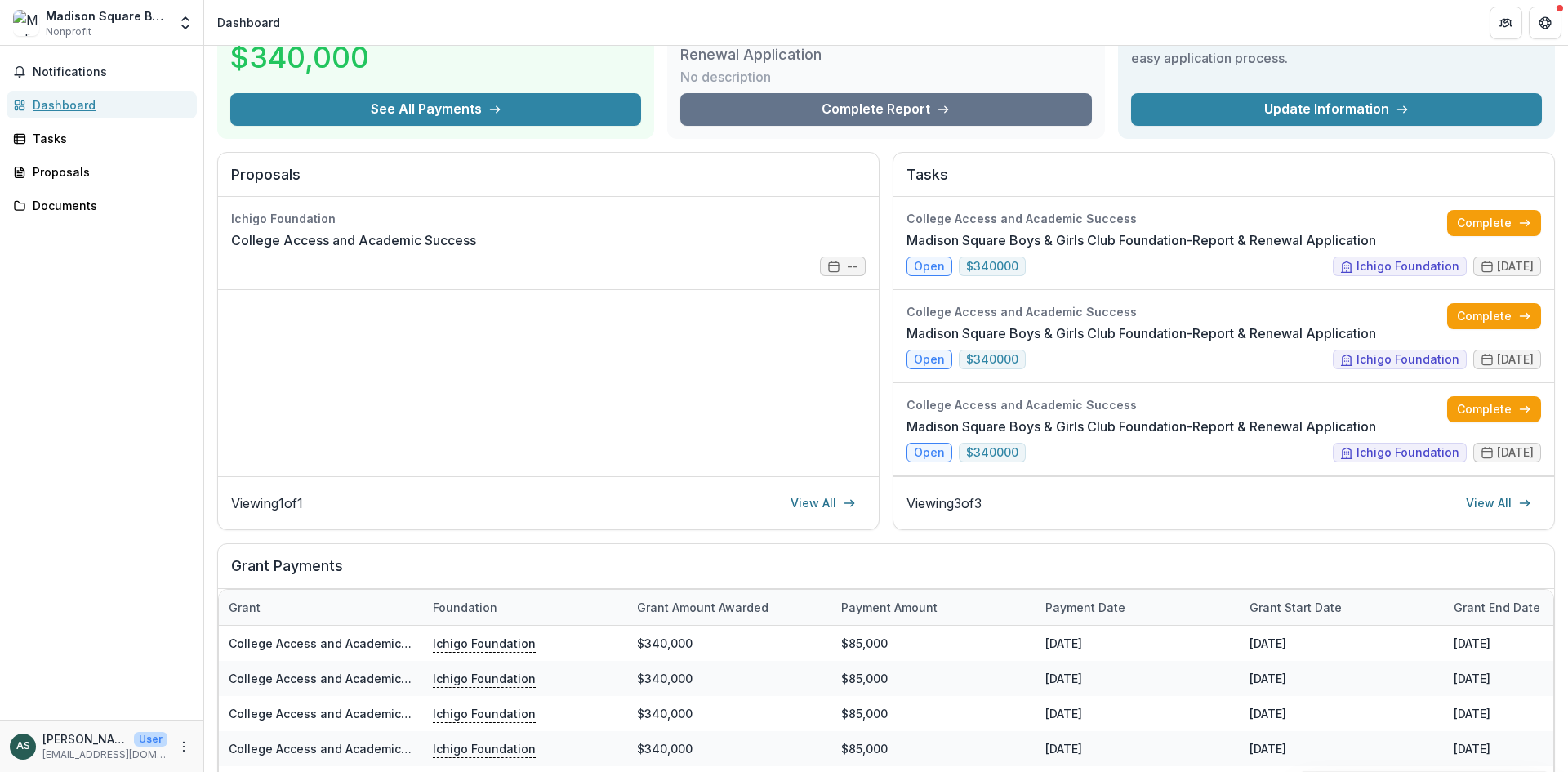
scroll to position [314, 0]
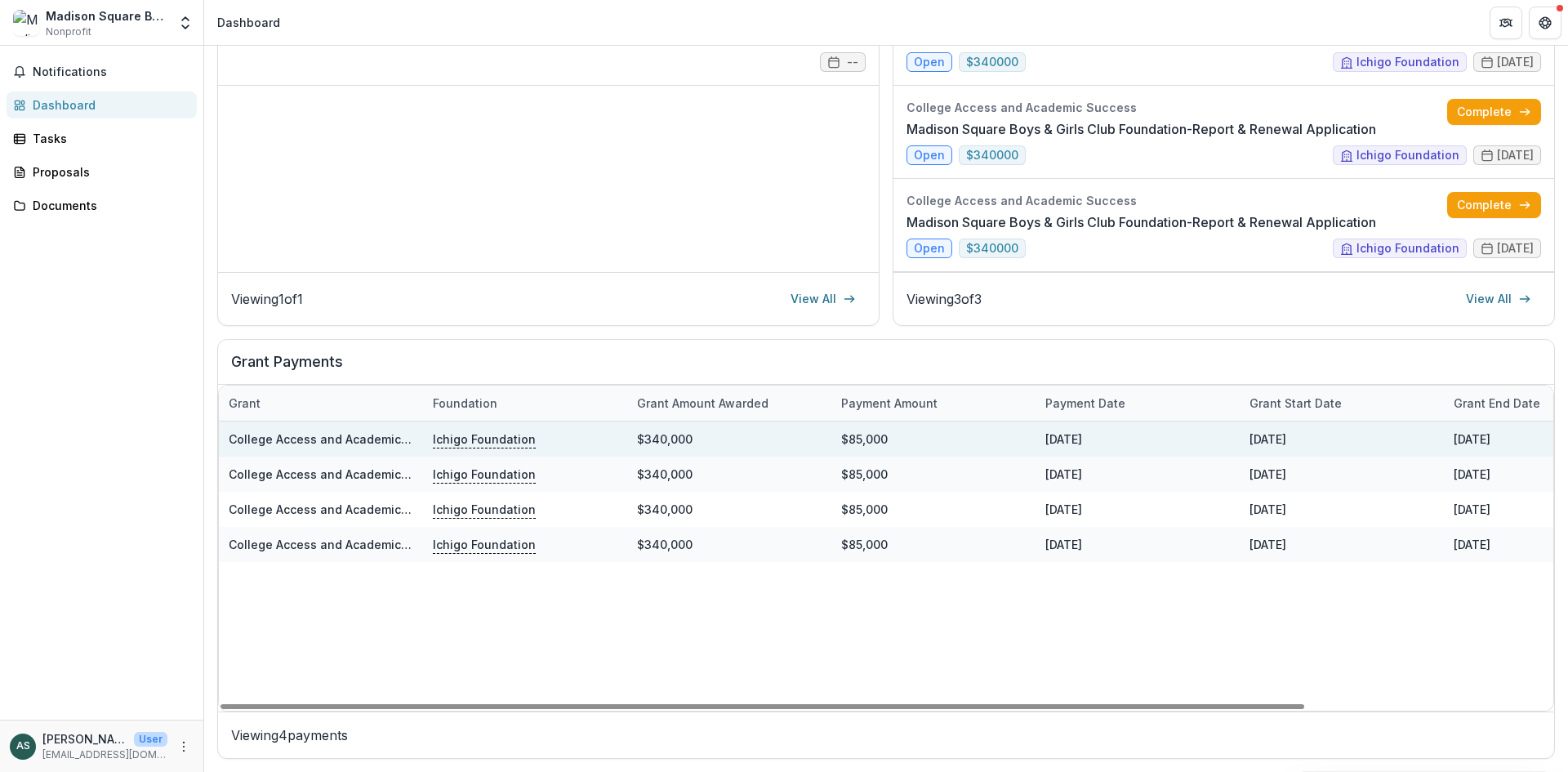
drag, startPoint x: 1109, startPoint y: 550, endPoint x: 844, endPoint y: 433, distance: 289.7
click at [844, 433] on div "College Access and Academic Success Ichigo Foundation $340,000 $85,000 12/31/20…" at bounding box center [1035, 566] width 1633 height 289
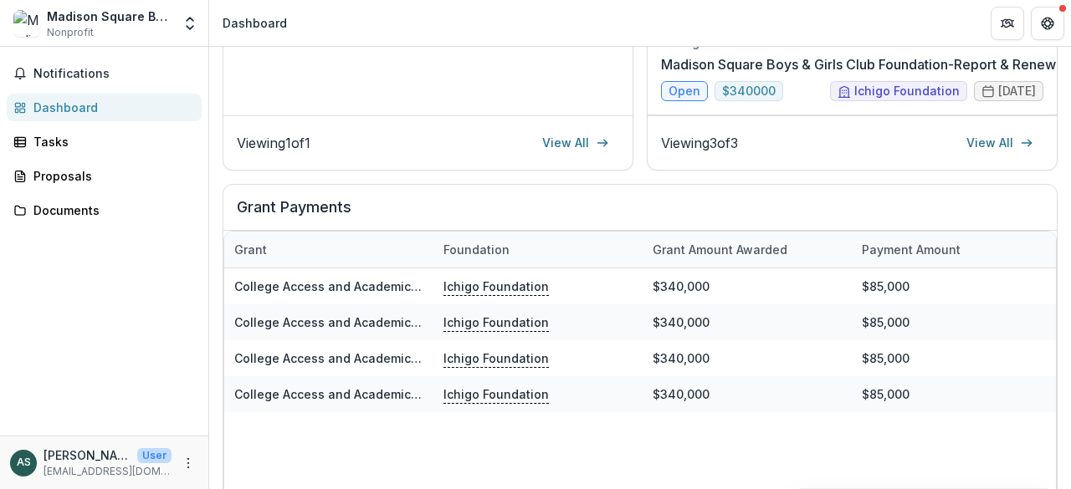
scroll to position [604, 0]
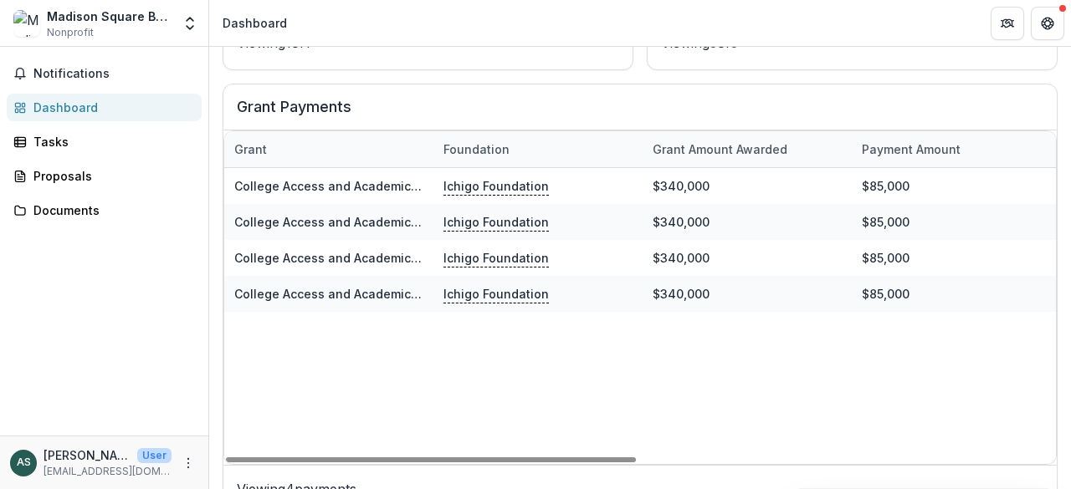
click at [602, 354] on div "College Access and Academic Success Ichigo Foundation $340,000 $85,000 12/31/20…" at bounding box center [1060, 316] width 1673 height 296
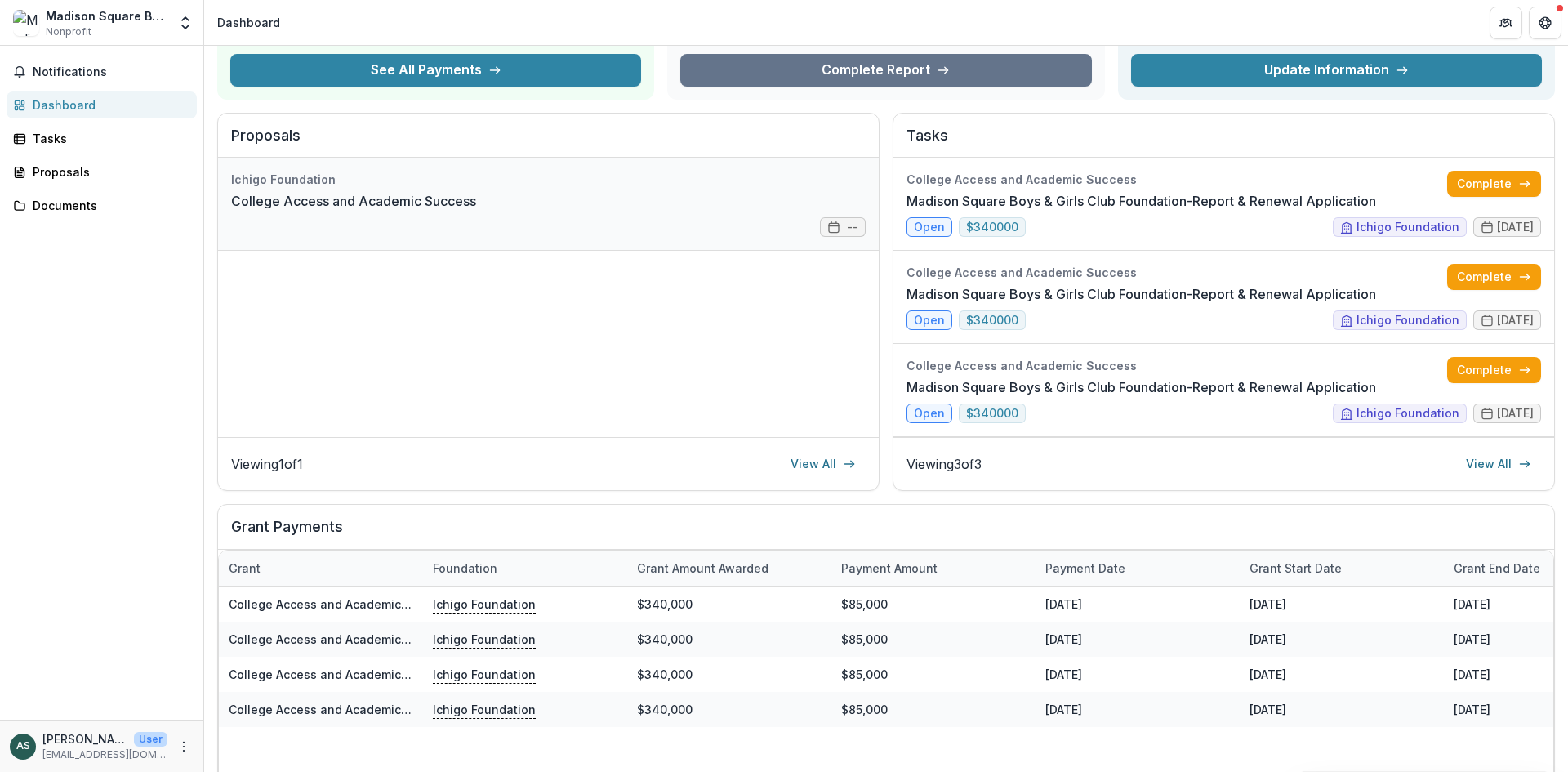
scroll to position [0, 0]
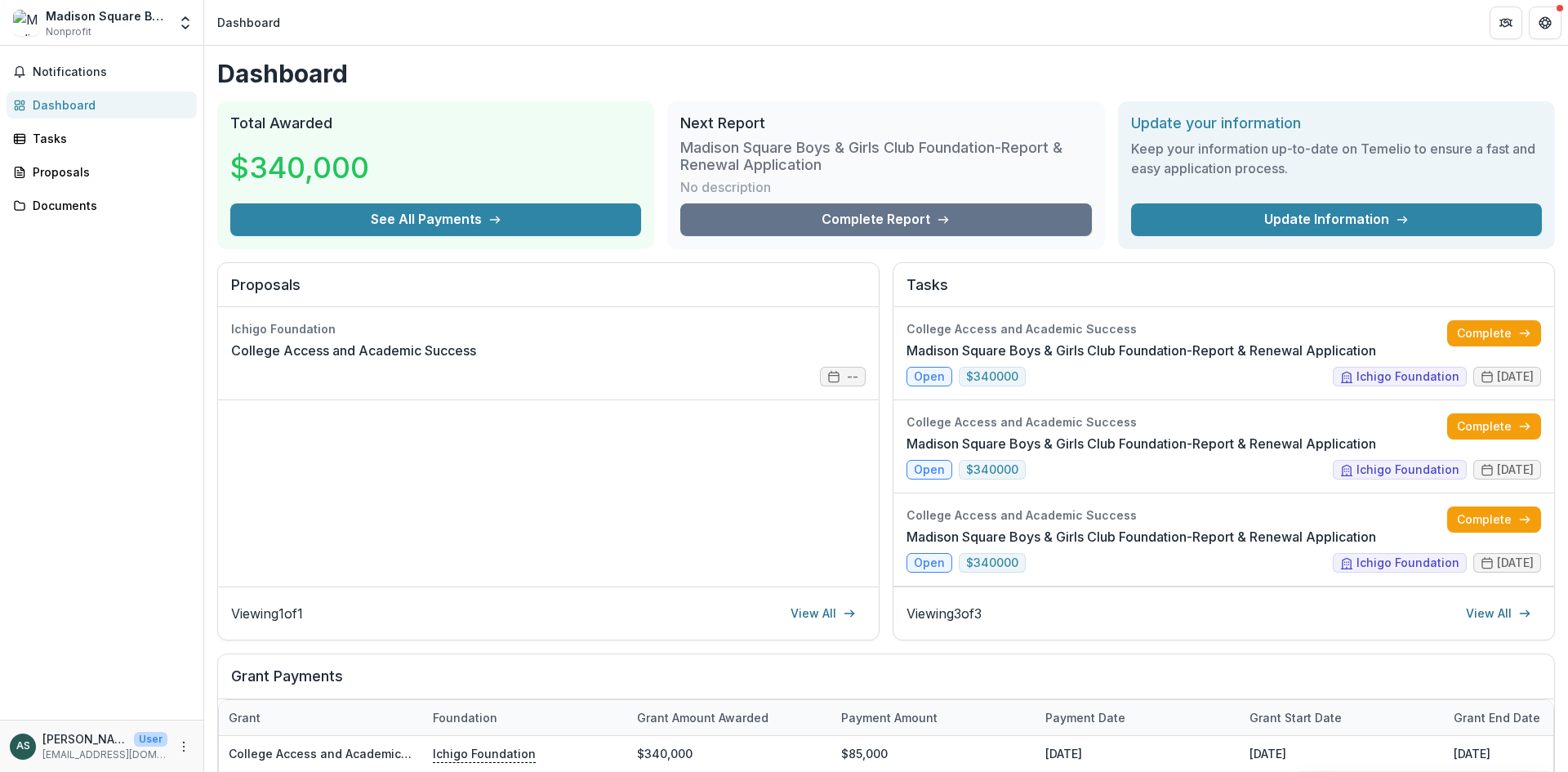
click at [1087, 29] on header "Dashboard" at bounding box center [886, 22] width 1364 height 45
